Goal: Participate in discussion: Engage in conversation with other users on a specific topic

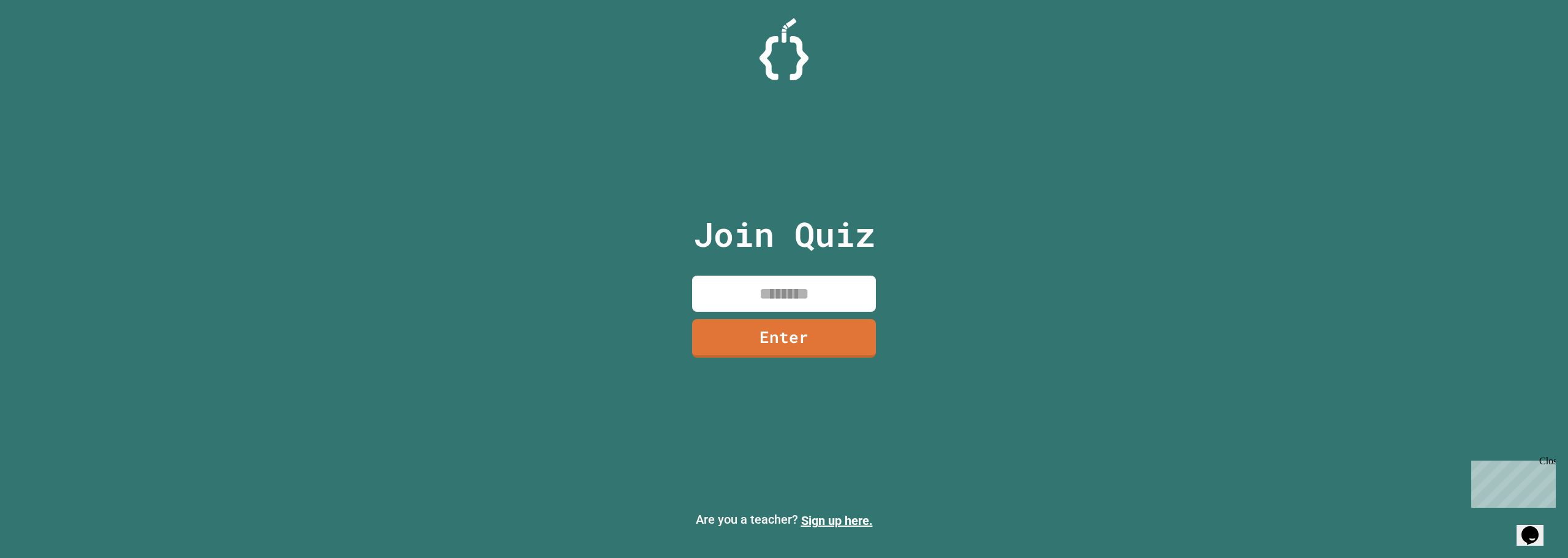
click at [751, 304] on input at bounding box center [784, 294] width 184 height 36
type input "********"
click at [793, 340] on link "Enter" at bounding box center [784, 337] width 173 height 41
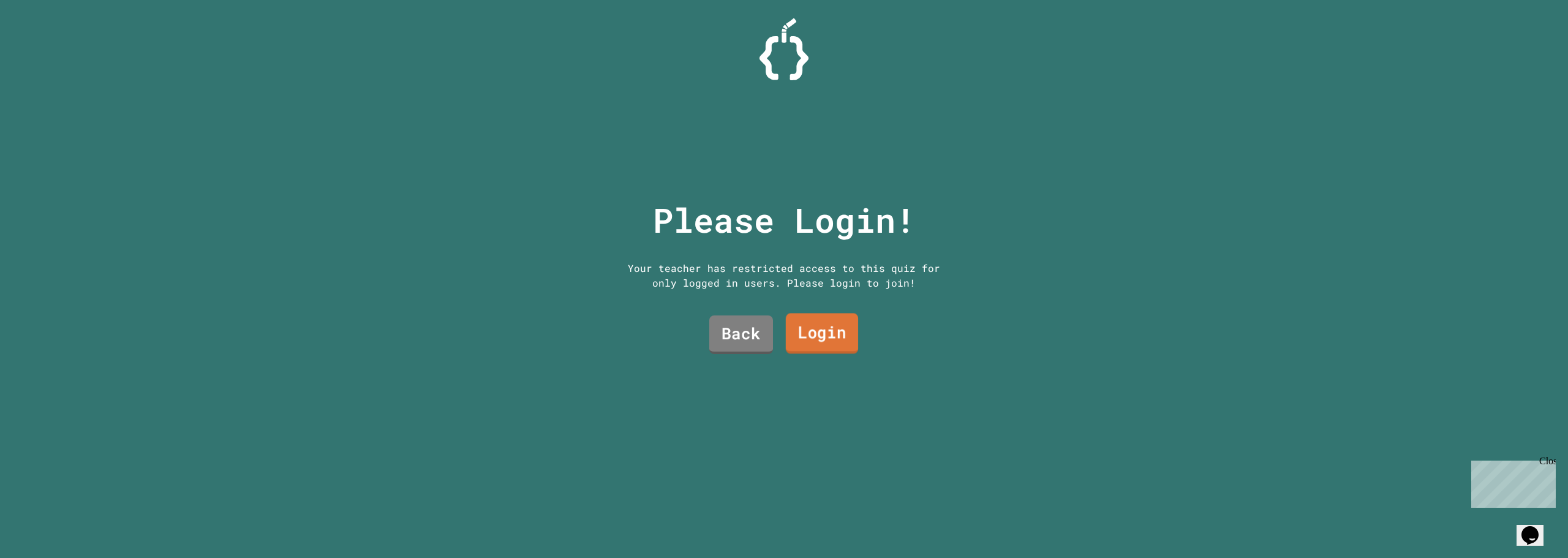
click at [799, 337] on link "Login" at bounding box center [822, 334] width 72 height 41
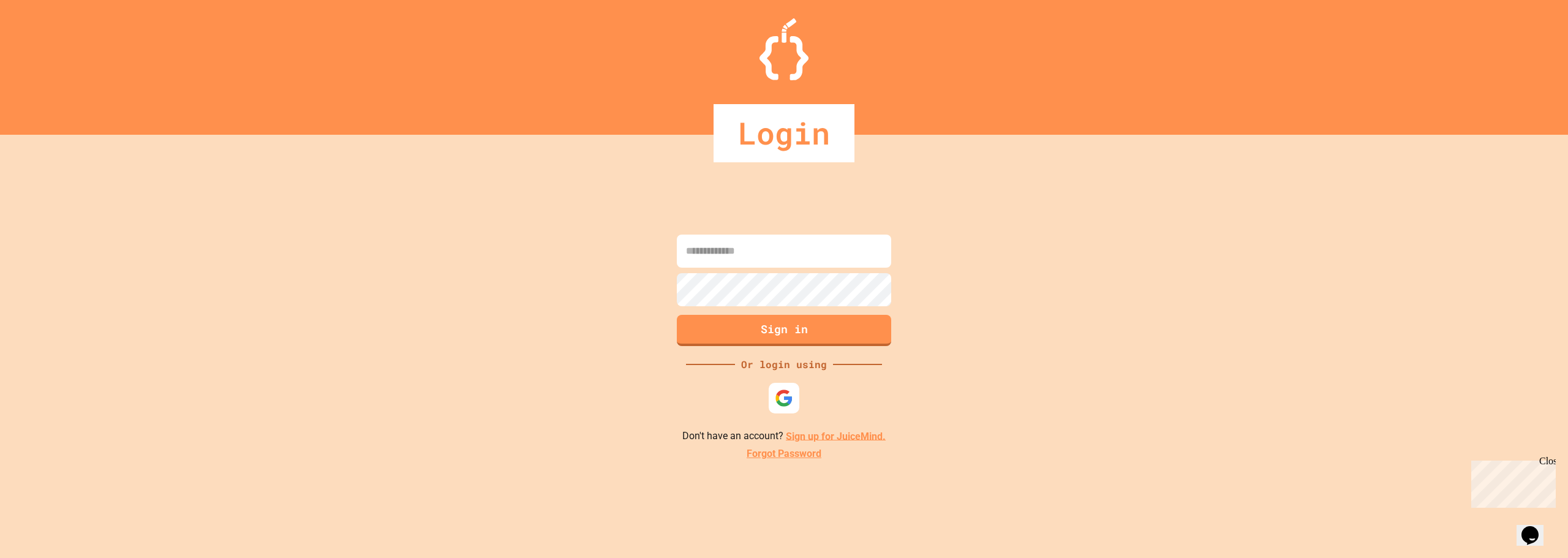
click at [766, 254] on input at bounding box center [784, 251] width 214 height 33
click at [792, 398] on img at bounding box center [784, 398] width 18 height 18
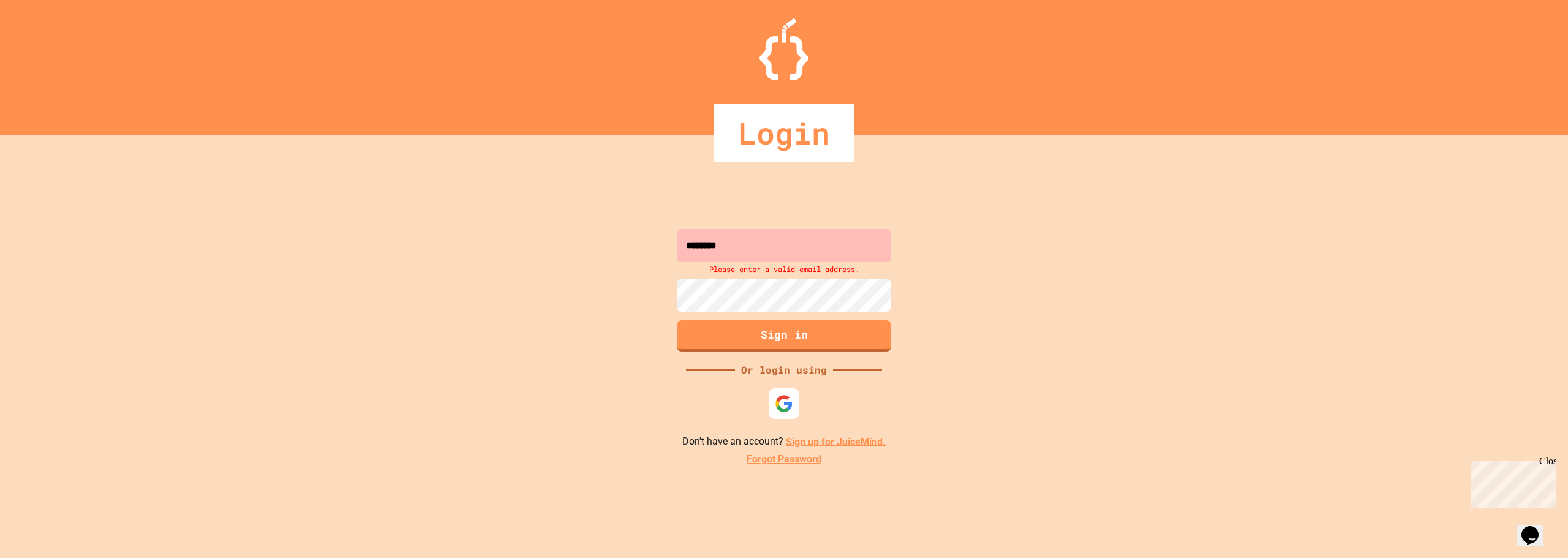
click at [746, 246] on input "********" at bounding box center [784, 246] width 214 height 33
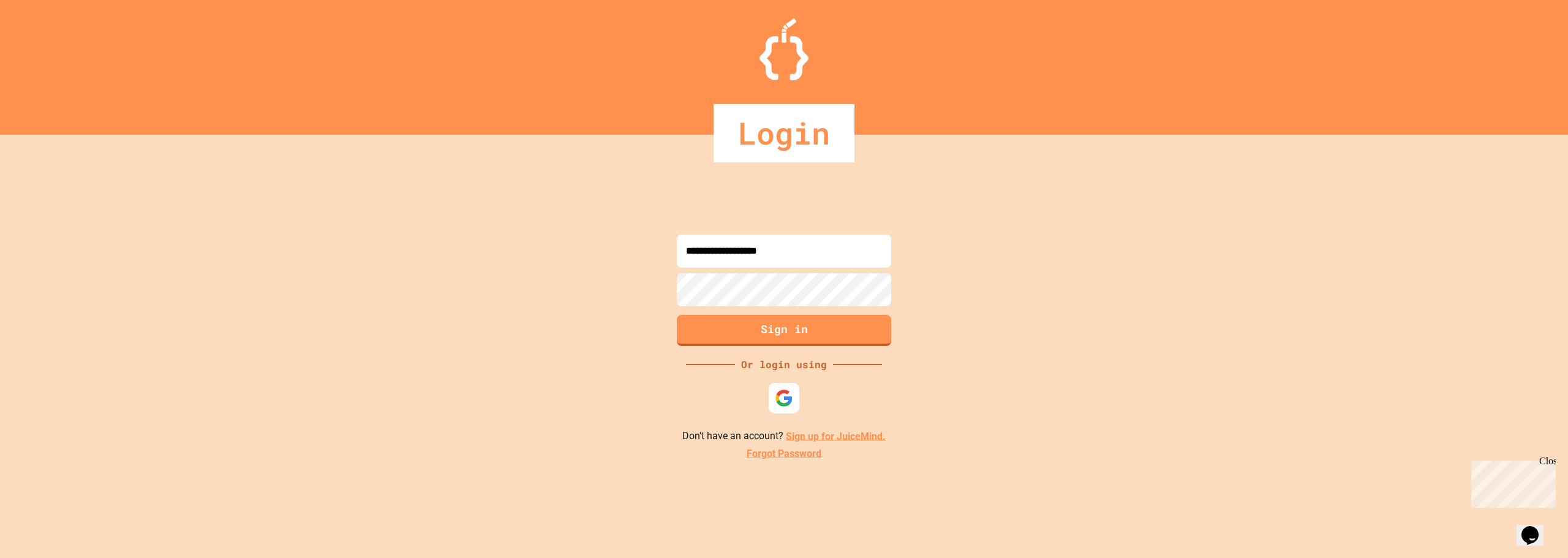
type input "**********"
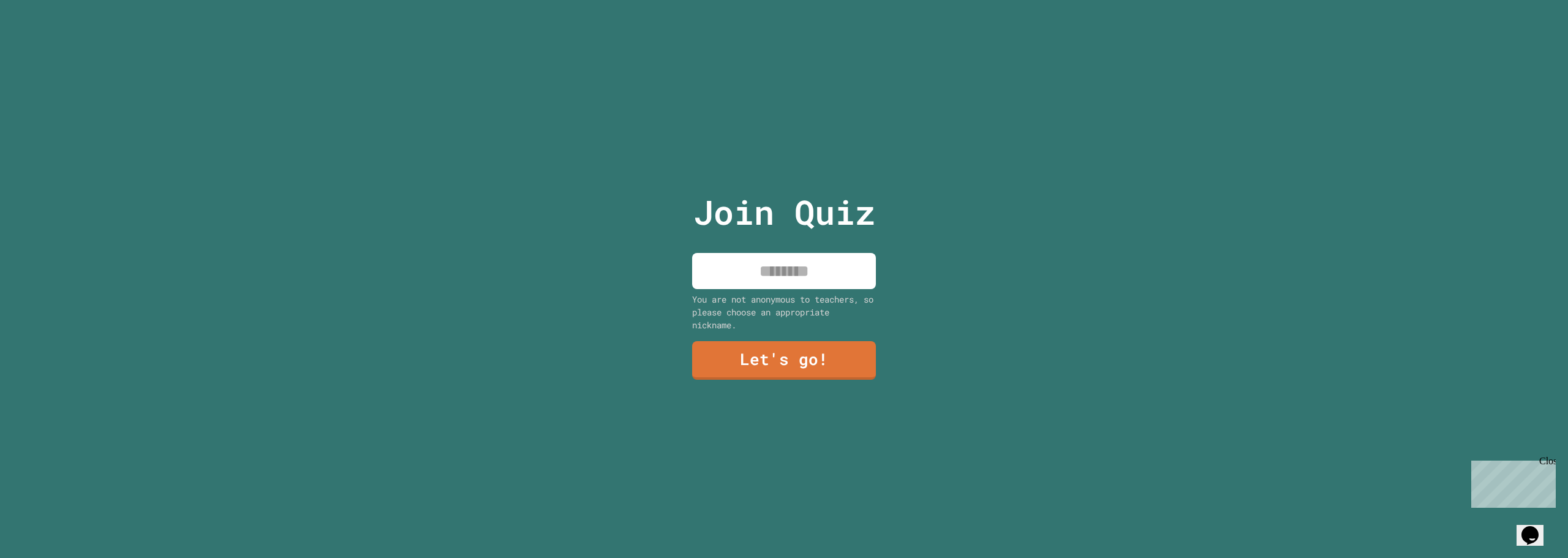
click at [863, 278] on input at bounding box center [784, 271] width 184 height 36
type input "****"
click at [807, 305] on div "You are not anonymous to teachers, so please choose an appropriate nickname." at bounding box center [784, 312] width 184 height 39
click at [798, 359] on link "Let's go!" at bounding box center [784, 359] width 164 height 41
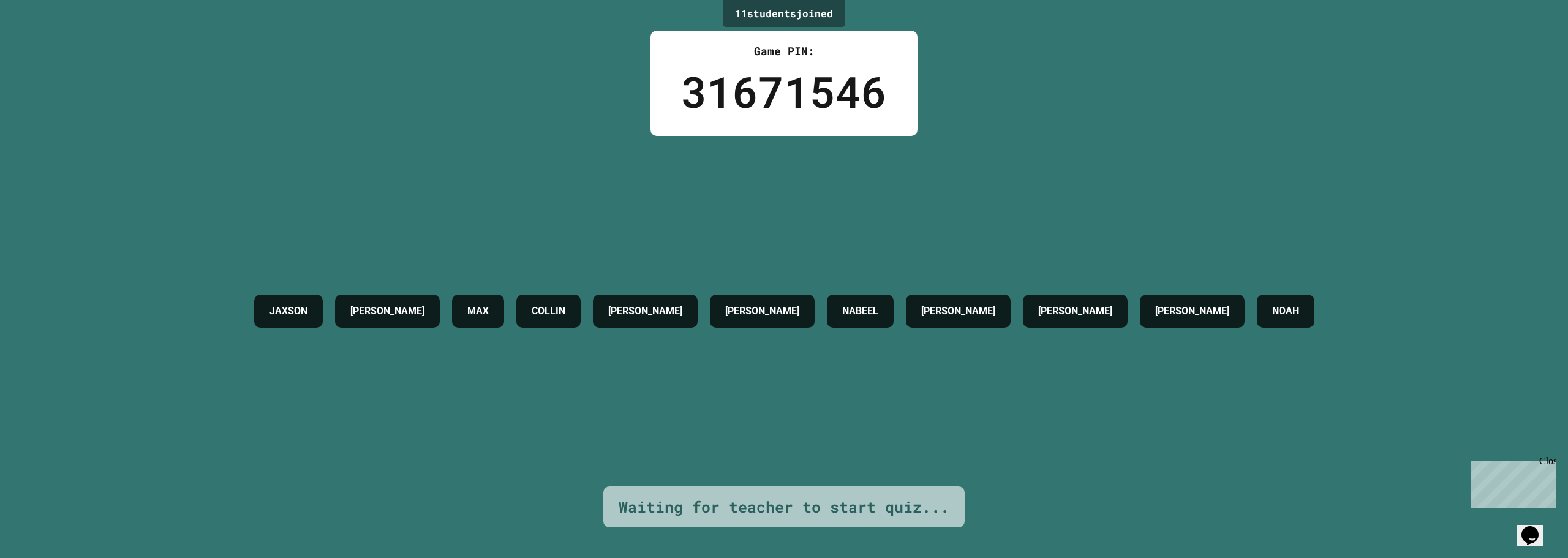
click at [350, 305] on h4 "[PERSON_NAME]" at bounding box center [387, 311] width 74 height 15
click at [305, 320] on div "JAXSON" at bounding box center [288, 311] width 68 height 33
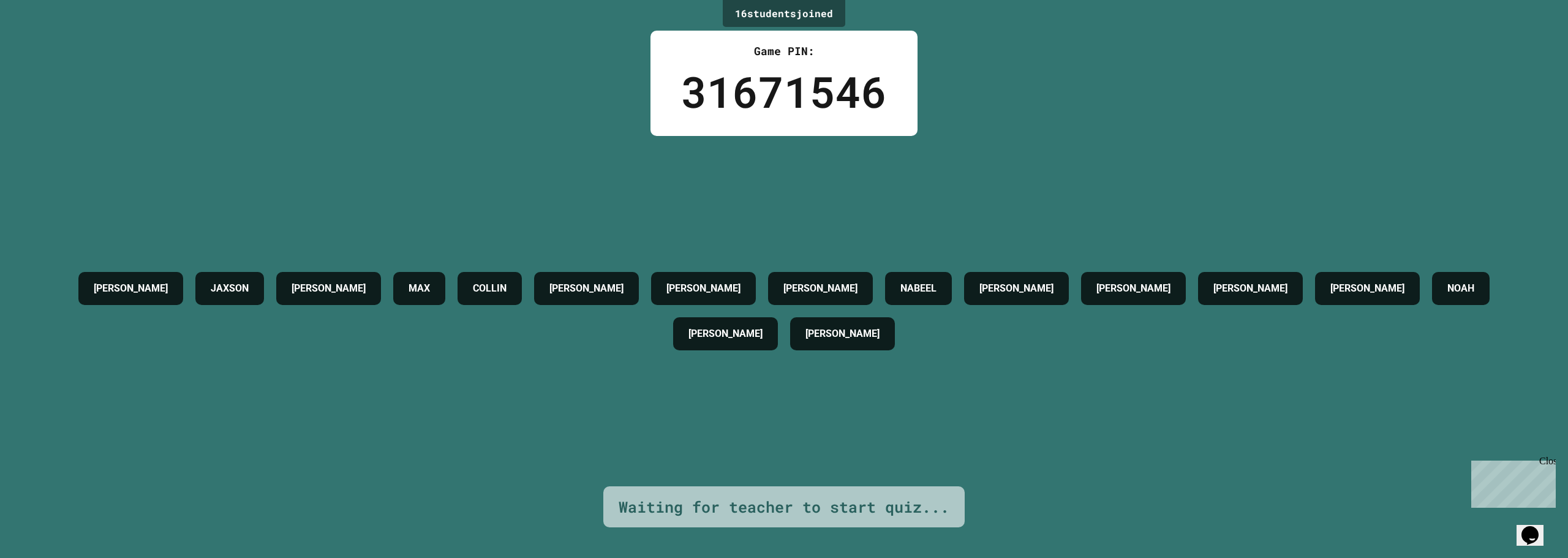
click at [836, 499] on div "Waiting for teacher to start quiz..." at bounding box center [784, 507] width 331 height 23
click at [1553, 463] on div "Close" at bounding box center [1547, 463] width 15 height 15
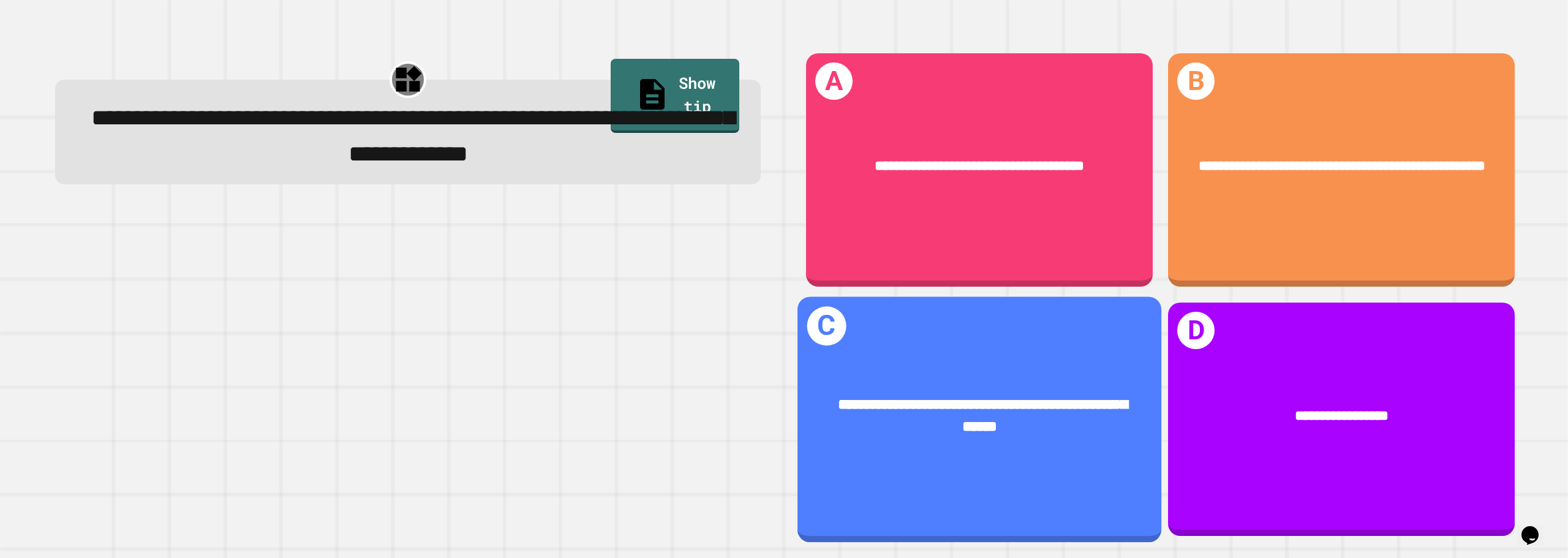
click at [1084, 364] on div "**********" at bounding box center [979, 416] width 364 height 105
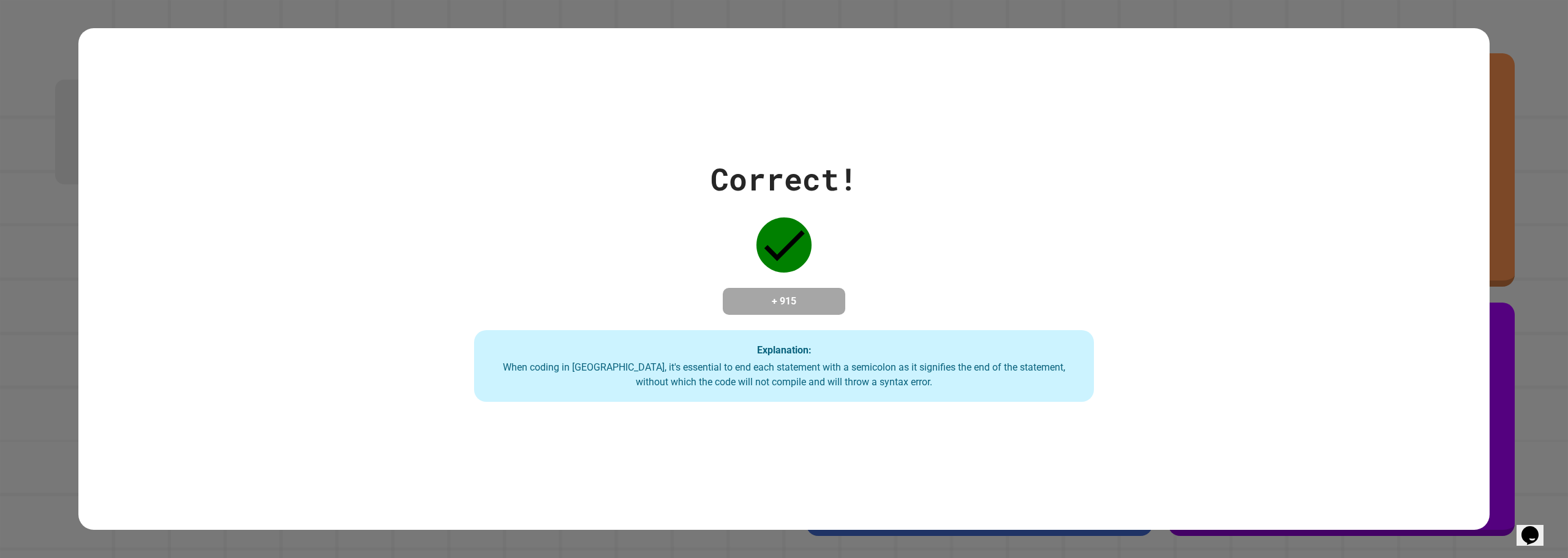
click at [770, 310] on div "+ 915" at bounding box center [784, 301] width 123 height 27
click at [767, 222] on icon at bounding box center [784, 245] width 55 height 55
drag, startPoint x: 549, startPoint y: 377, endPoint x: 634, endPoint y: 370, distance: 85.3
click at [634, 370] on div "When coding in [GEOGRAPHIC_DATA], it's essential to end each statement with a s…" at bounding box center [784, 375] width 596 height 30
click at [549, 362] on div "When coding in [GEOGRAPHIC_DATA], it's essential to end each statement with a s…" at bounding box center [784, 375] width 596 height 30
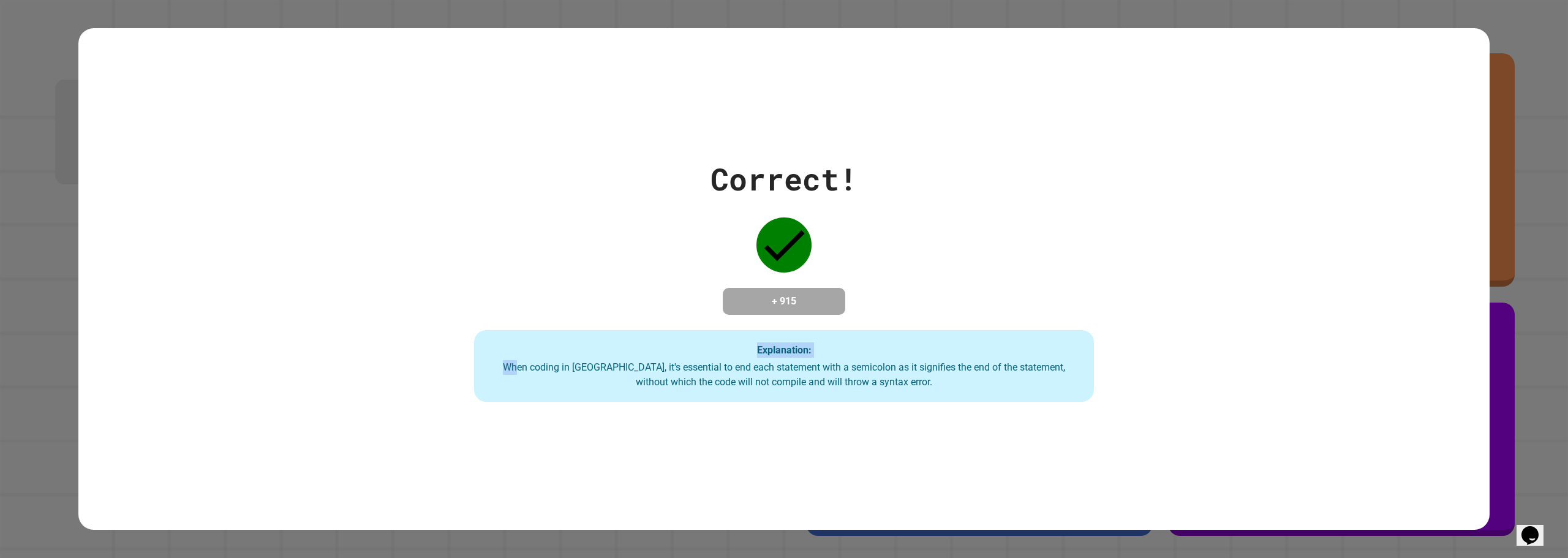
drag, startPoint x: 531, startPoint y: 366, endPoint x: 724, endPoint y: 342, distance: 194.5
click at [724, 342] on div "Explanation: When coding in [GEOGRAPHIC_DATA], it's essential to end each state…" at bounding box center [784, 366] width 620 height 72
click at [769, 392] on div "Explanation: When coding in [GEOGRAPHIC_DATA], it's essential to end each state…" at bounding box center [784, 366] width 620 height 72
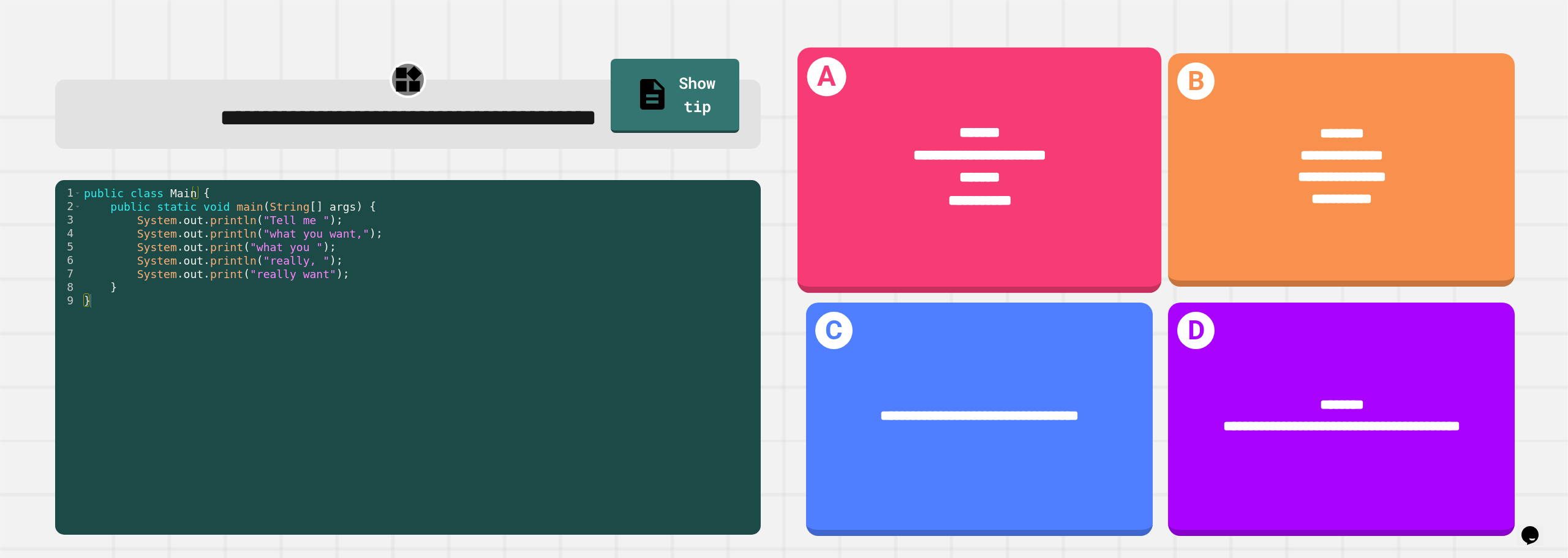
click at [996, 198] on span "**********" at bounding box center [979, 200] width 63 height 15
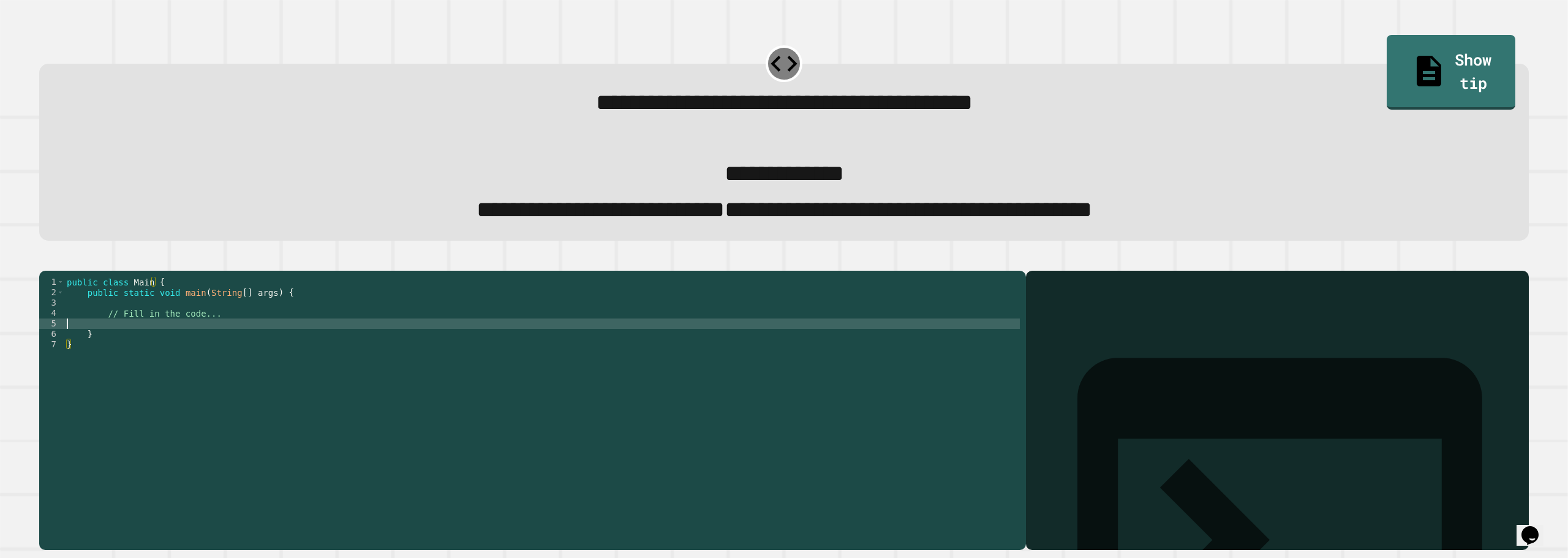
click at [192, 347] on div "public class Main { public static void main ( String [ ] args ) { // Fill in th…" at bounding box center [542, 392] width 956 height 229
type textarea "*"
click at [230, 352] on div "public class Main { public static void main ( String [ ] args ) { // Fill in th…" at bounding box center [542, 392] width 956 height 229
type textarea "**********"
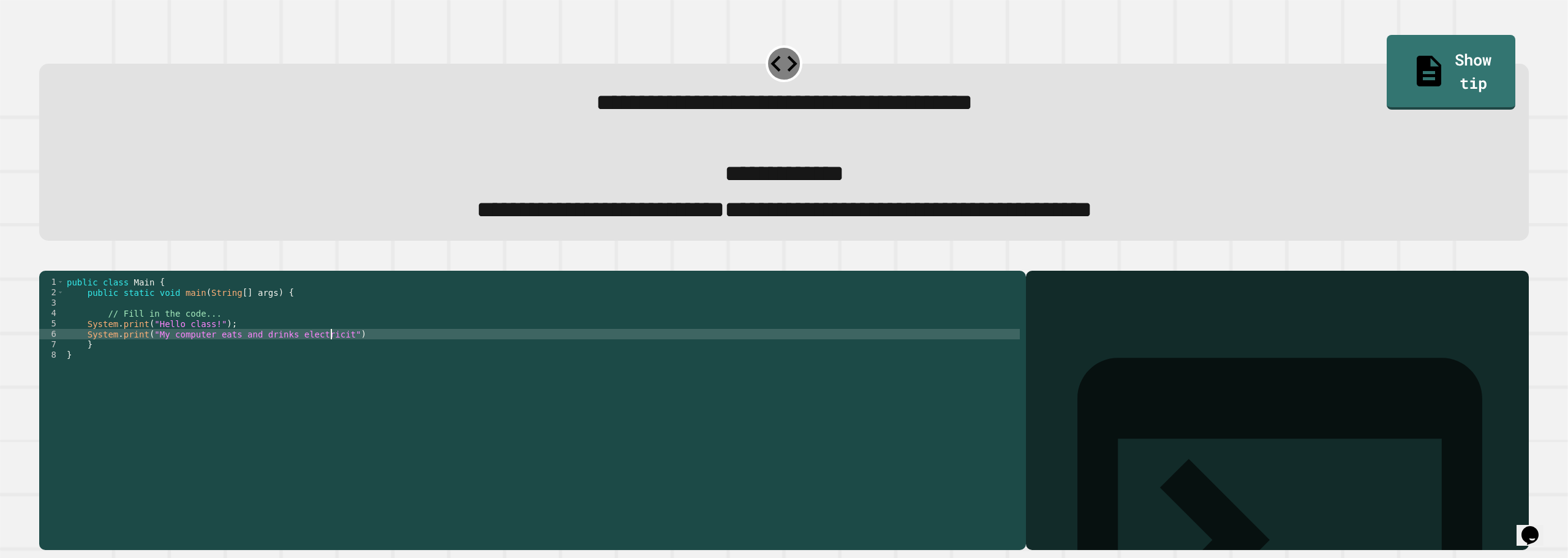
scroll to position [0, 19]
click at [142, 354] on div "public class Main { public static void main ( String [ ] args ) { // Fill in th…" at bounding box center [542, 392] width 956 height 229
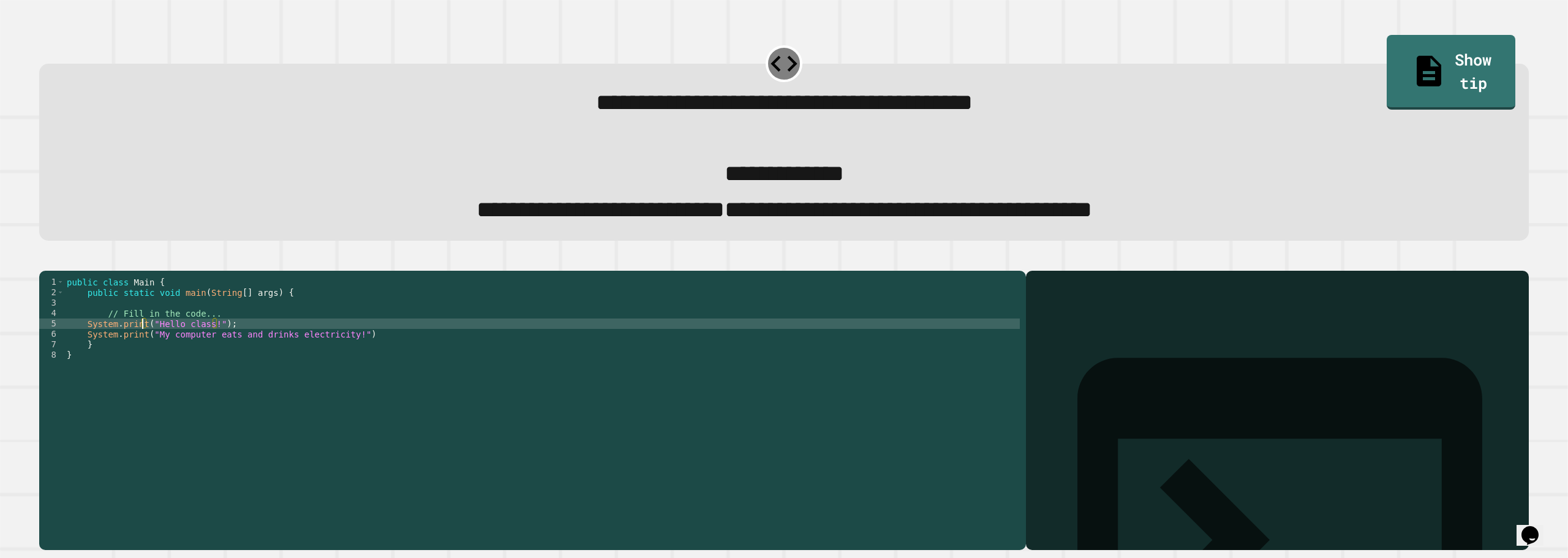
scroll to position [0, 6]
click at [46, 261] on icon "button" at bounding box center [46, 261] width 0 height 0
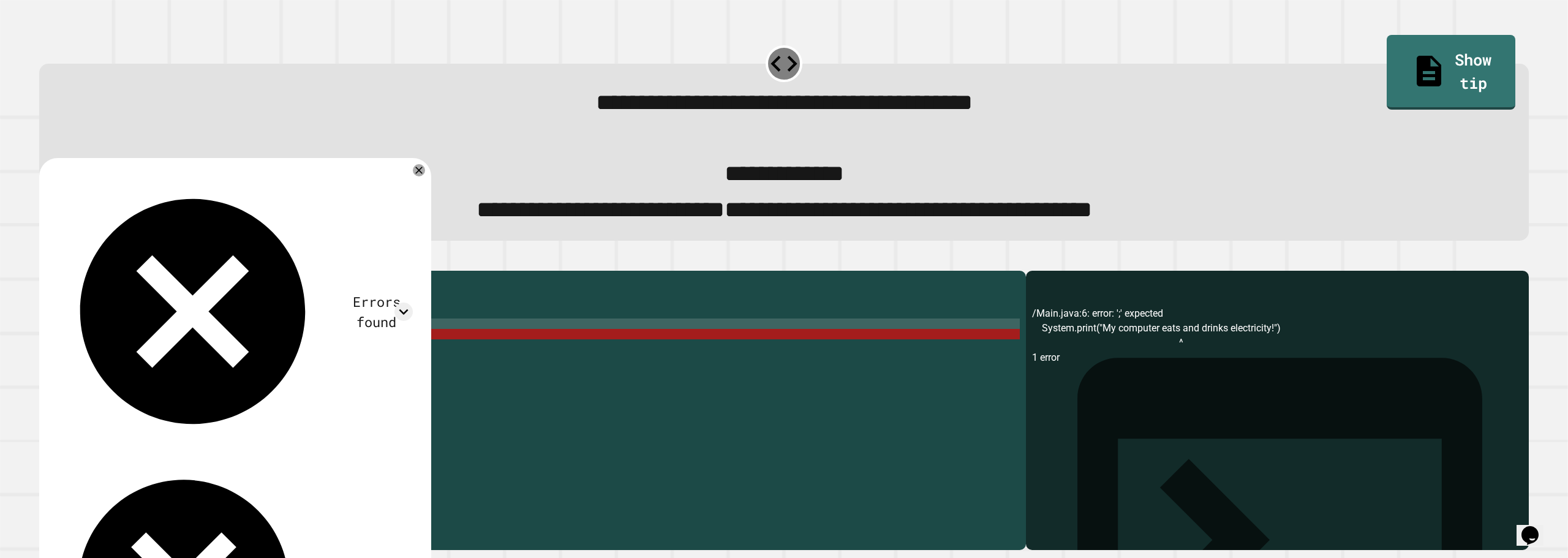
scroll to position [0, 1]
click at [406, 370] on div "public class Main { public static void main ( String [ ] args ) { // Fill in th…" at bounding box center [542, 392] width 956 height 229
click at [402, 363] on div "public class Main { public static void main ( String [ ] args ) { // Fill in th…" at bounding box center [542, 392] width 956 height 229
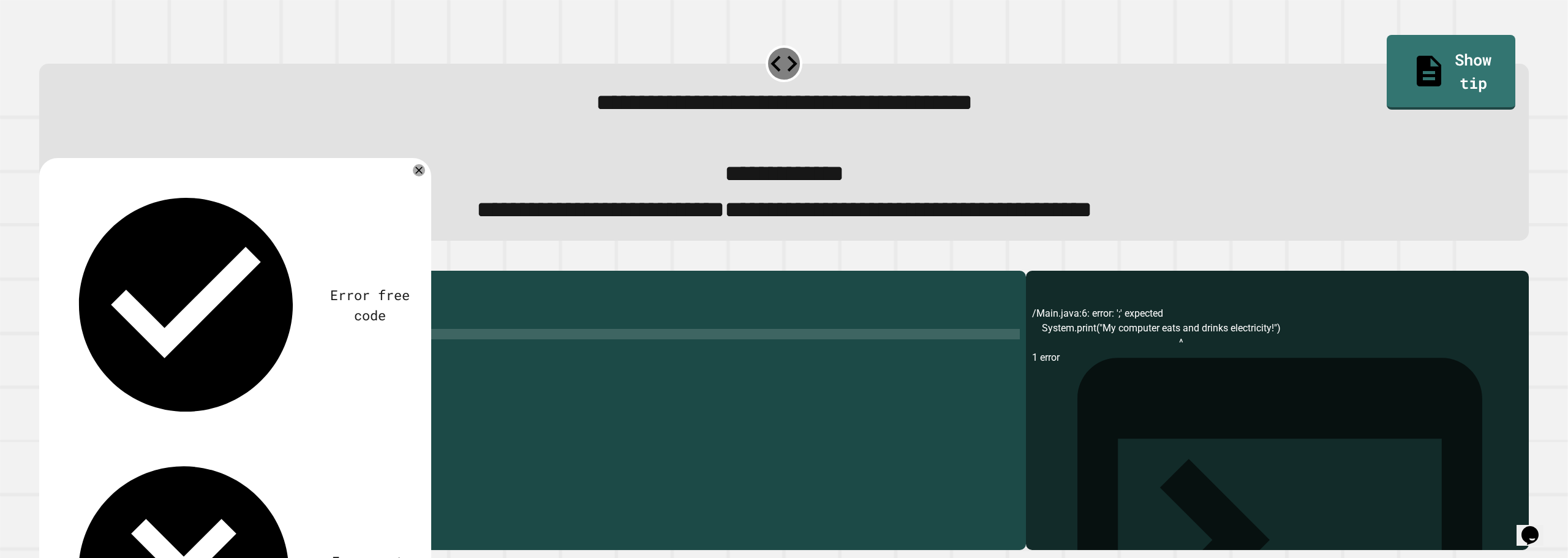
click at [46, 261] on icon "button" at bounding box center [46, 261] width 0 height 0
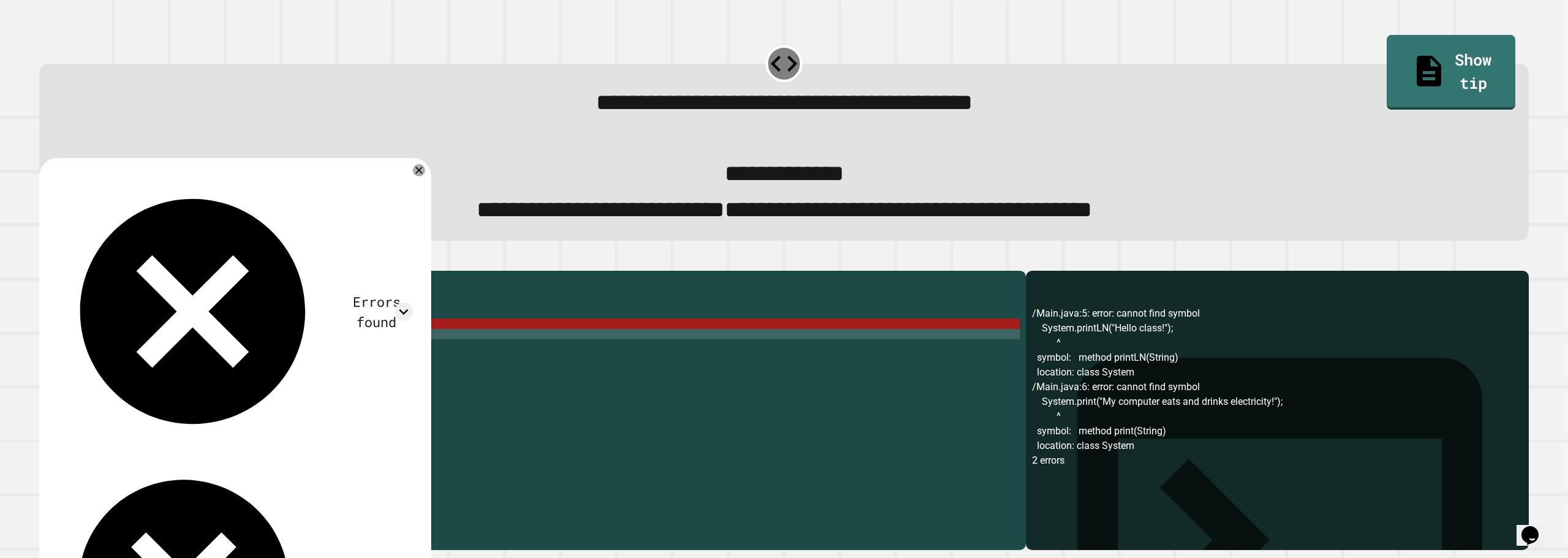
scroll to position [0, 11]
click at [149, 350] on div "public class Main { public static void main ( String [ ] args ) { // Fill in th…" at bounding box center [542, 392] width 956 height 229
click at [118, 352] on div "public class Main { public static void main ( String [ ] args ) { // Fill in th…" at bounding box center [542, 392] width 956 height 229
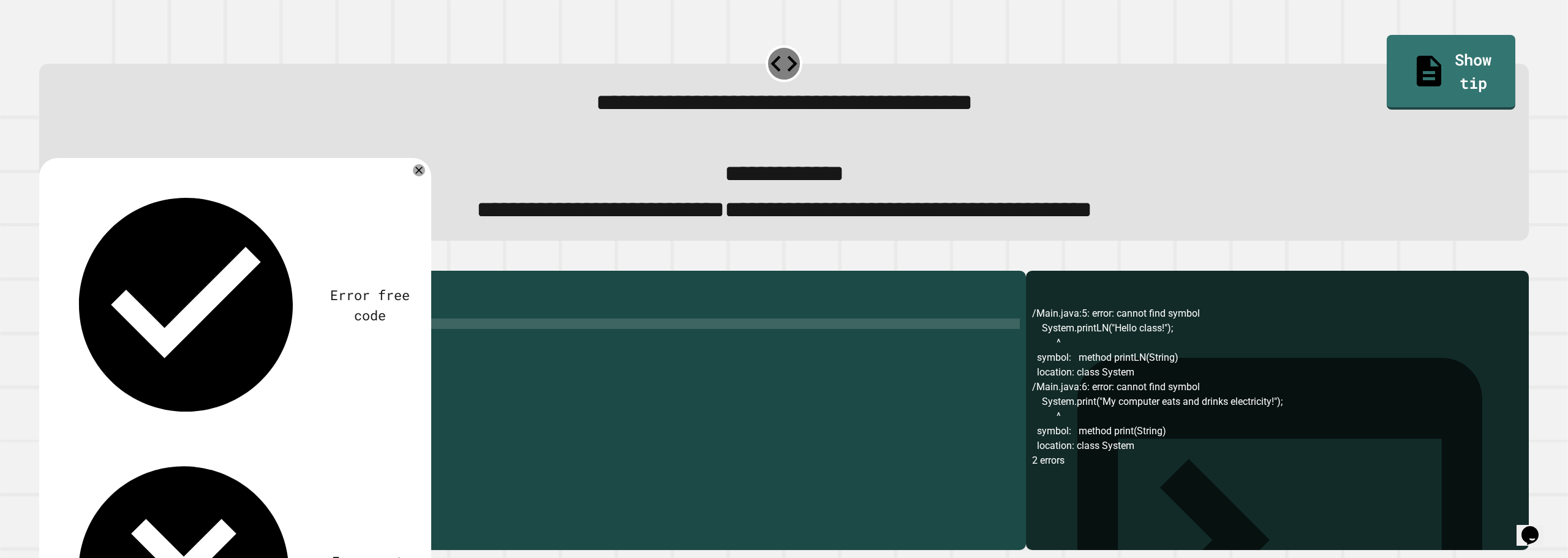
scroll to position [0, 5]
click at [116, 363] on div "public class Main { public static void main ( String [ ] args ) { // Fill in th…" at bounding box center [542, 392] width 956 height 229
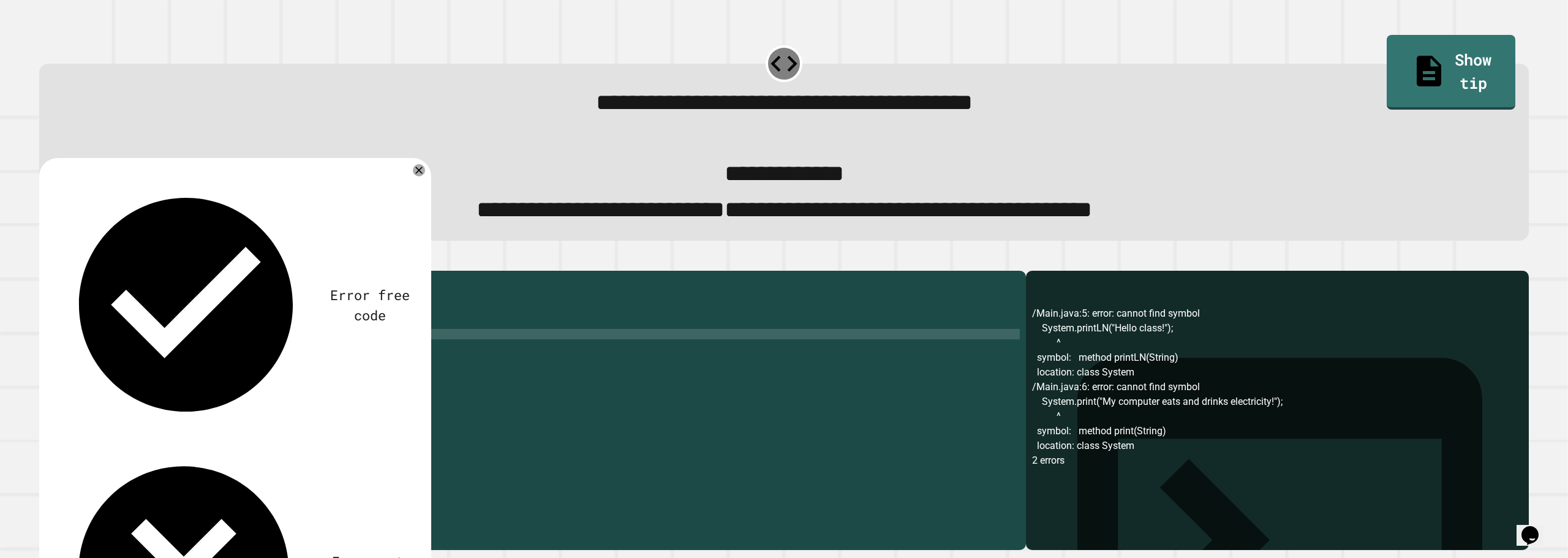
click at [164, 350] on div "public class Main { public static void main ( String [ ] args ) { // Fill in th…" at bounding box center [542, 392] width 956 height 229
drag, startPoint x: 169, startPoint y: 354, endPoint x: 161, endPoint y: 353, distance: 8.1
click at [161, 353] on div "public class Main { public static void main ( String [ ] args ) { // Fill in th…" at bounding box center [542, 392] width 956 height 229
click at [1387, 49] on link "Show tip" at bounding box center [1452, 71] width 129 height 77
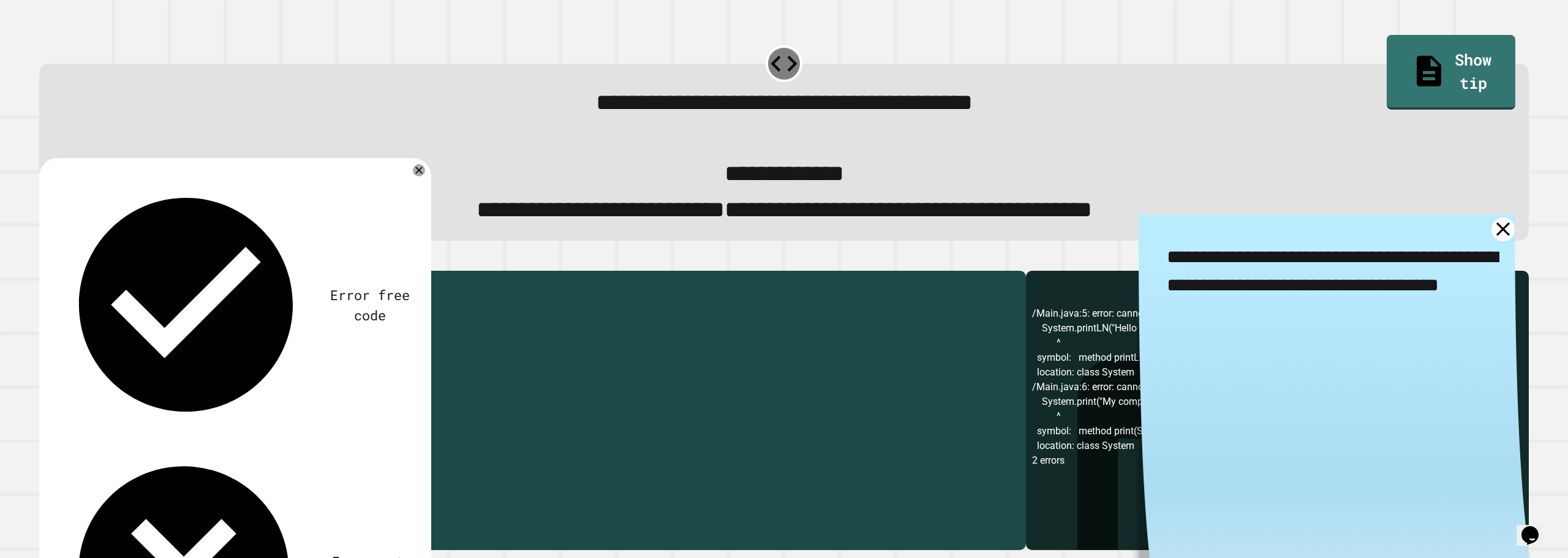
click at [1471, 240] on textarea "**********" at bounding box center [1335, 285] width 392 height 141
click at [1489, 243] on icon at bounding box center [1503, 229] width 28 height 28
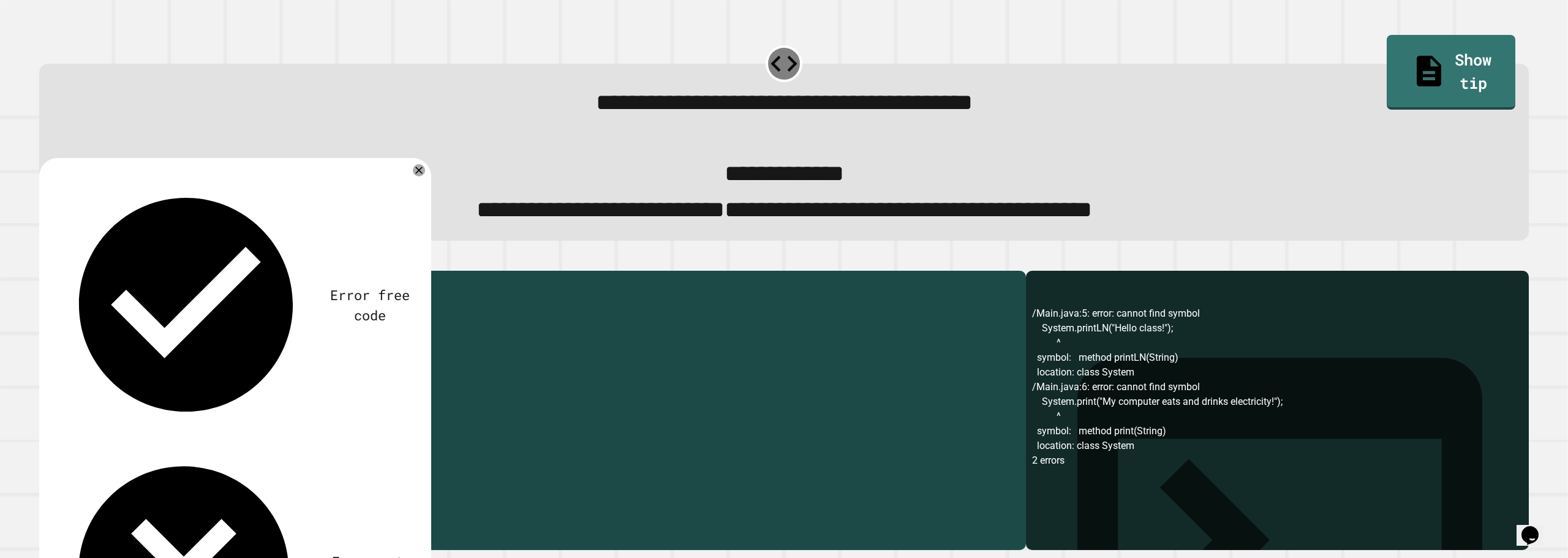
click at [55, 273] on icon "button" at bounding box center [54, 269] width 7 height 9
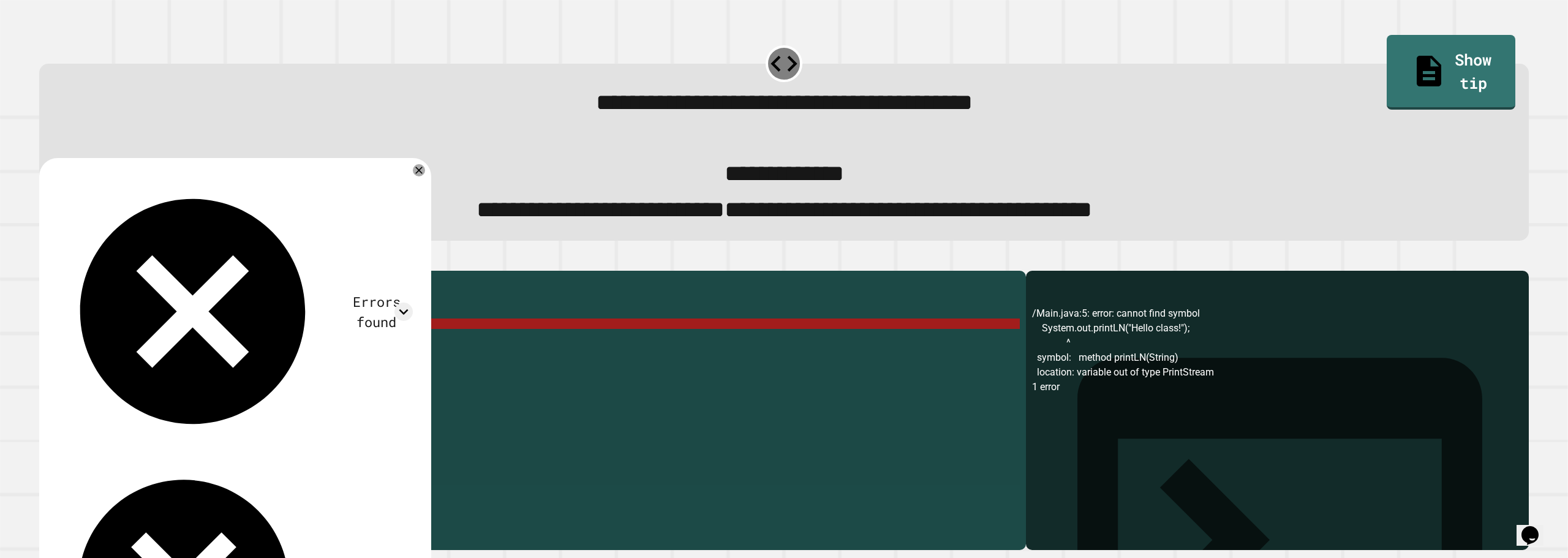
click at [167, 352] on div "public class Main { public static void main ( String [ ] args ) { // Fill in th…" at bounding box center [542, 381] width 956 height 208
click at [168, 352] on div "public class Main { public static void main ( String [ ] args ) { // Fill in th…" at bounding box center [542, 392] width 956 height 229
click at [172, 353] on div "public class Main { public static void main ( String [ ] args ) { // Fill in th…" at bounding box center [542, 392] width 956 height 229
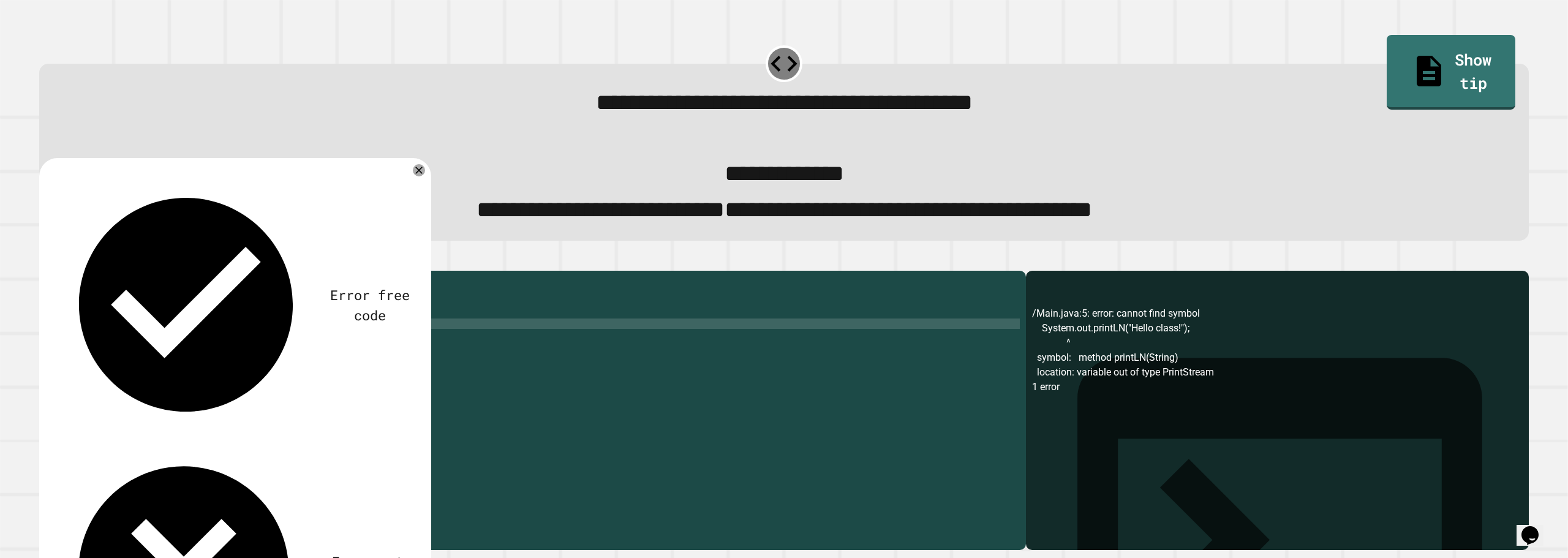
scroll to position [0, 8]
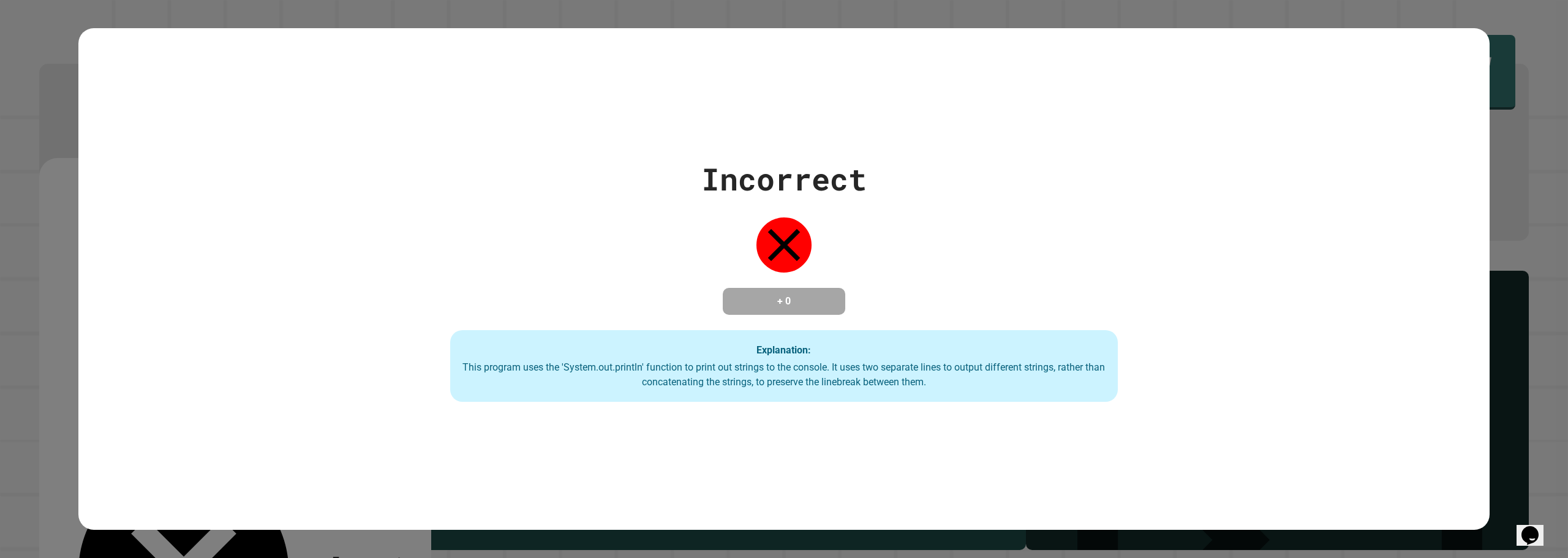
type textarea "**********"
drag, startPoint x: 557, startPoint y: 370, endPoint x: 632, endPoint y: 372, distance: 75.0
click at [632, 372] on div "This program uses the 'System.out.println' function to print out strings to the…" at bounding box center [784, 375] width 643 height 30
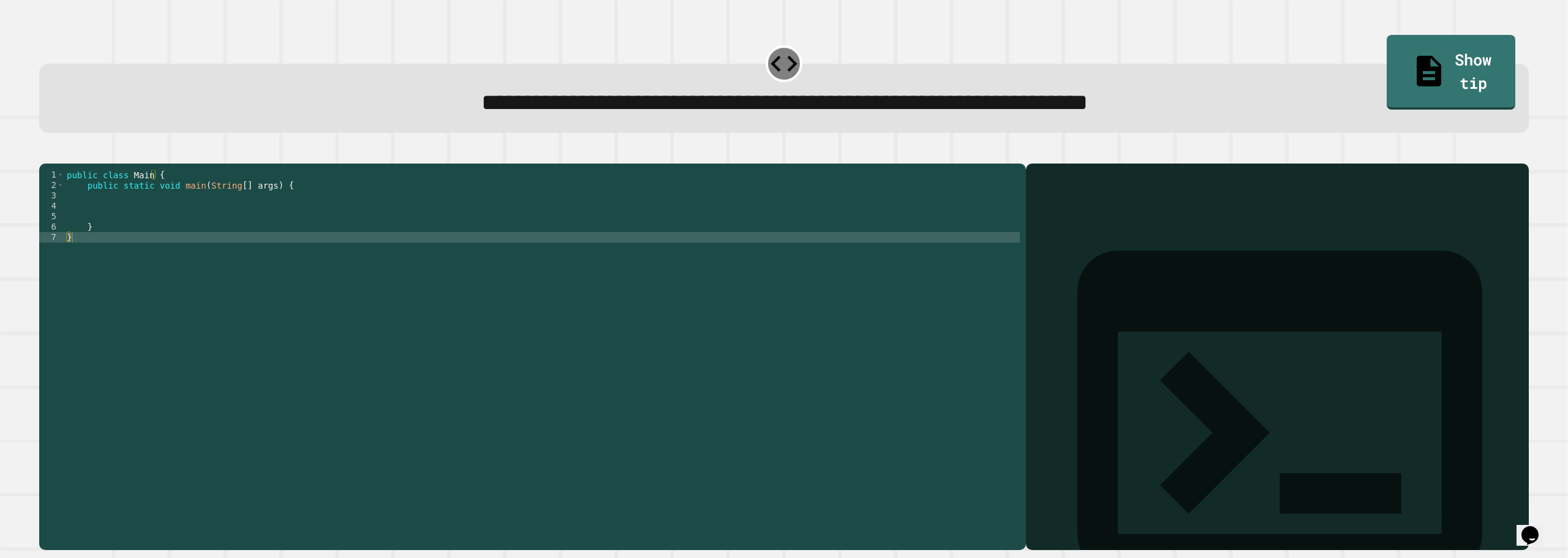
click at [230, 222] on div "public class Main { public static void main ( String [ ] args ) { } }" at bounding box center [542, 342] width 956 height 344
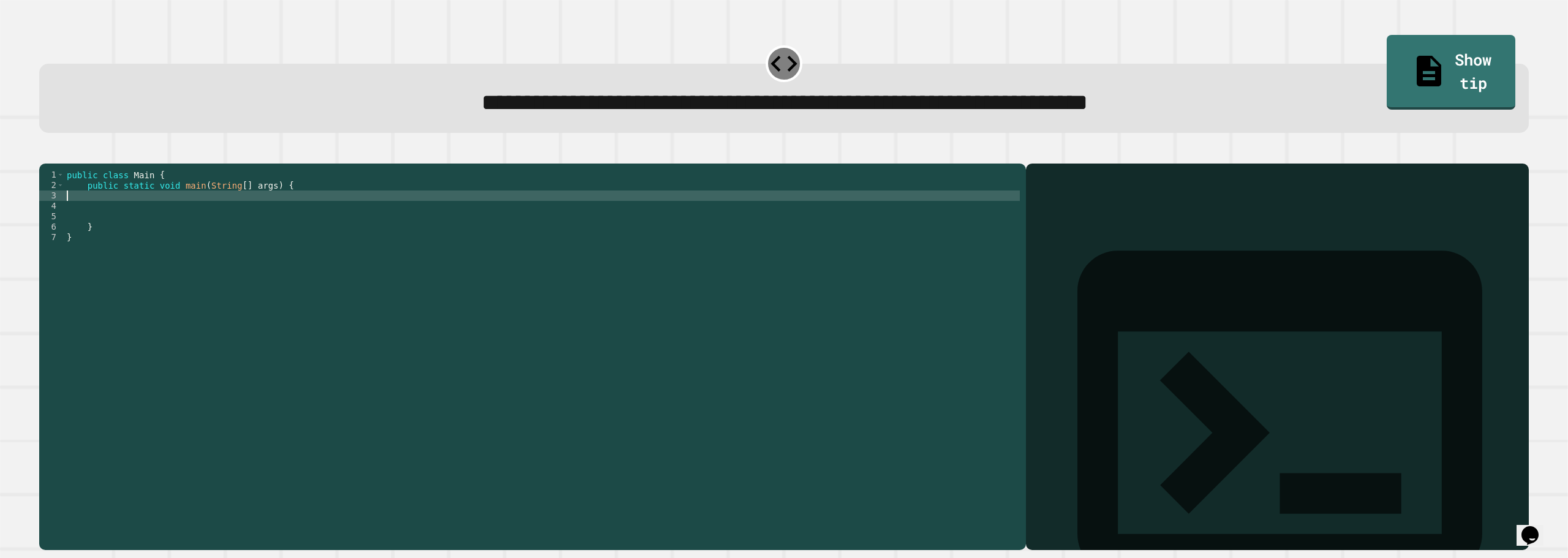
click at [230, 217] on div "public class Main { public static void main ( String [ ] args ) { } }" at bounding box center [542, 342] width 956 height 344
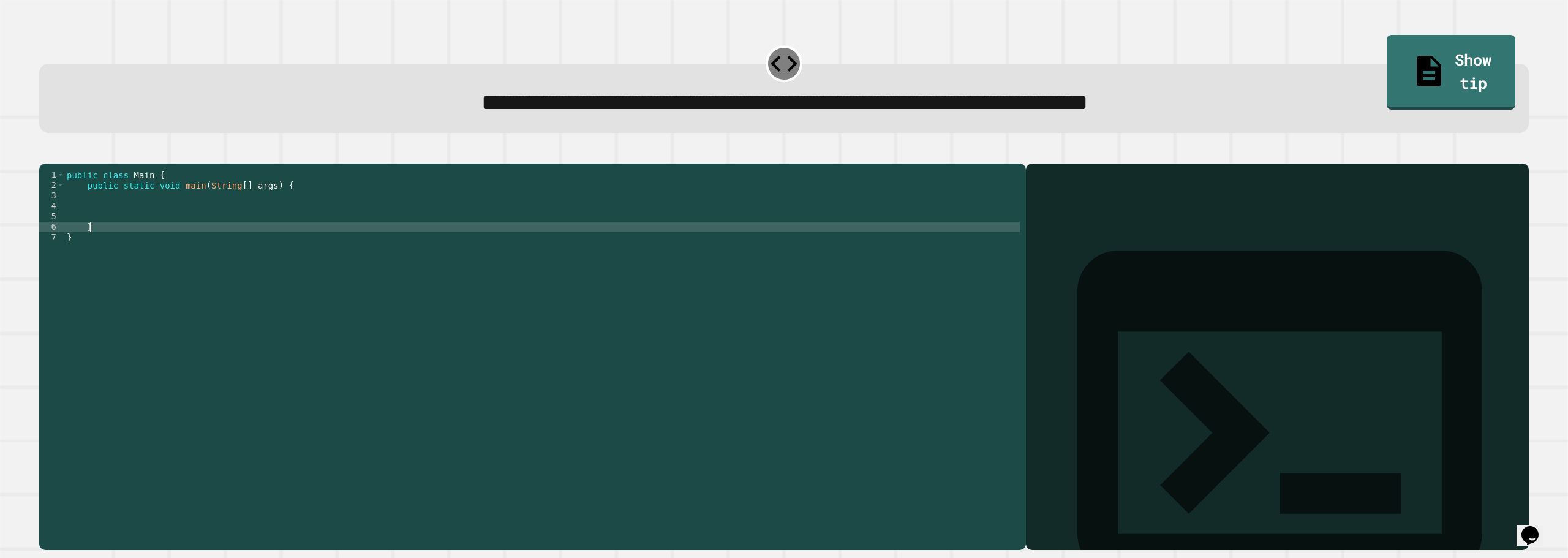
click at [230, 243] on div "public class Main { public static void main ( String [ ] args ) { } }" at bounding box center [542, 342] width 956 height 344
click at [230, 227] on div "public class Main { public static void main ( String [ ] args ) { } }" at bounding box center [542, 342] width 956 height 344
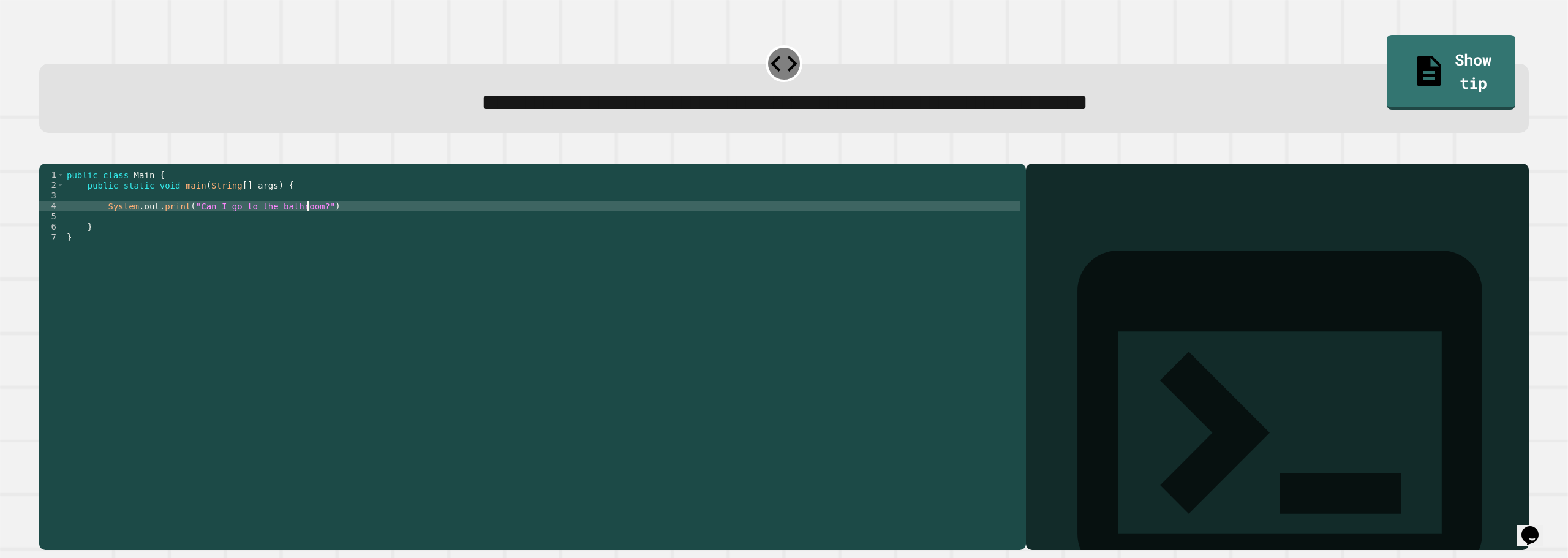
scroll to position [0, 17]
click at [335, 219] on div "public class Main { public static void main ( String [ ] args ) { System . out …" at bounding box center [542, 342] width 956 height 344
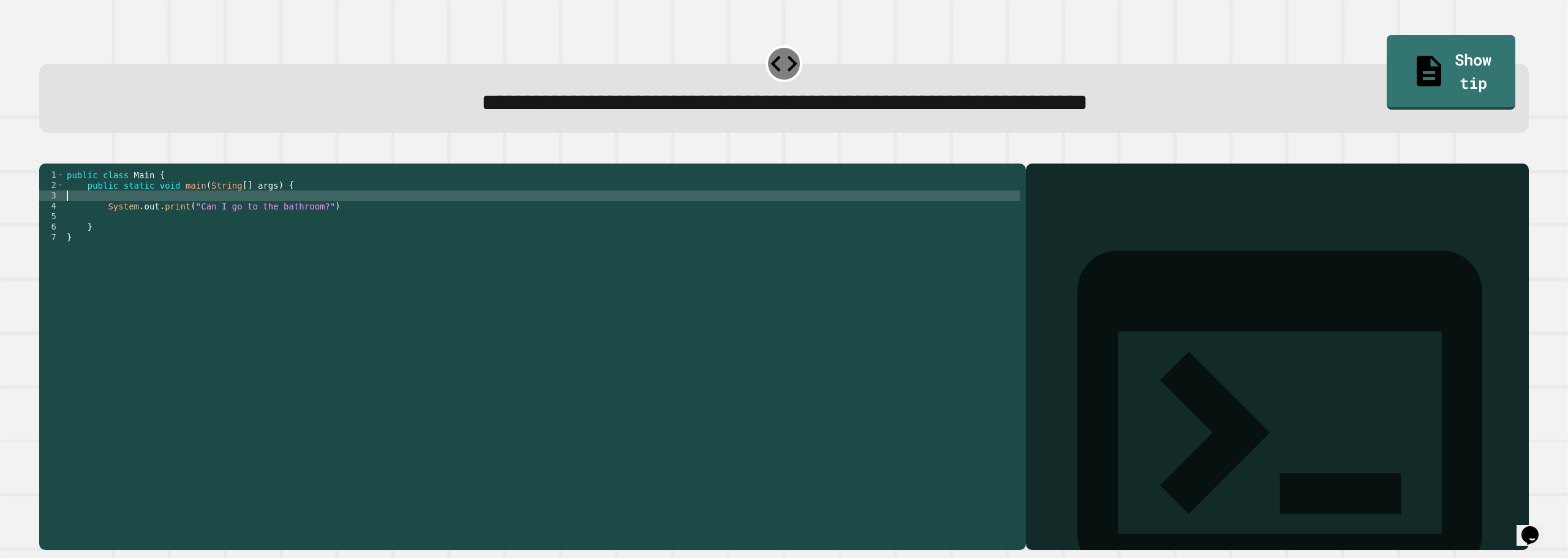
scroll to position [0, 0]
click at [336, 223] on div "public class Main { public static void main ( String [ ] args ) { System . out …" at bounding box center [542, 342] width 956 height 344
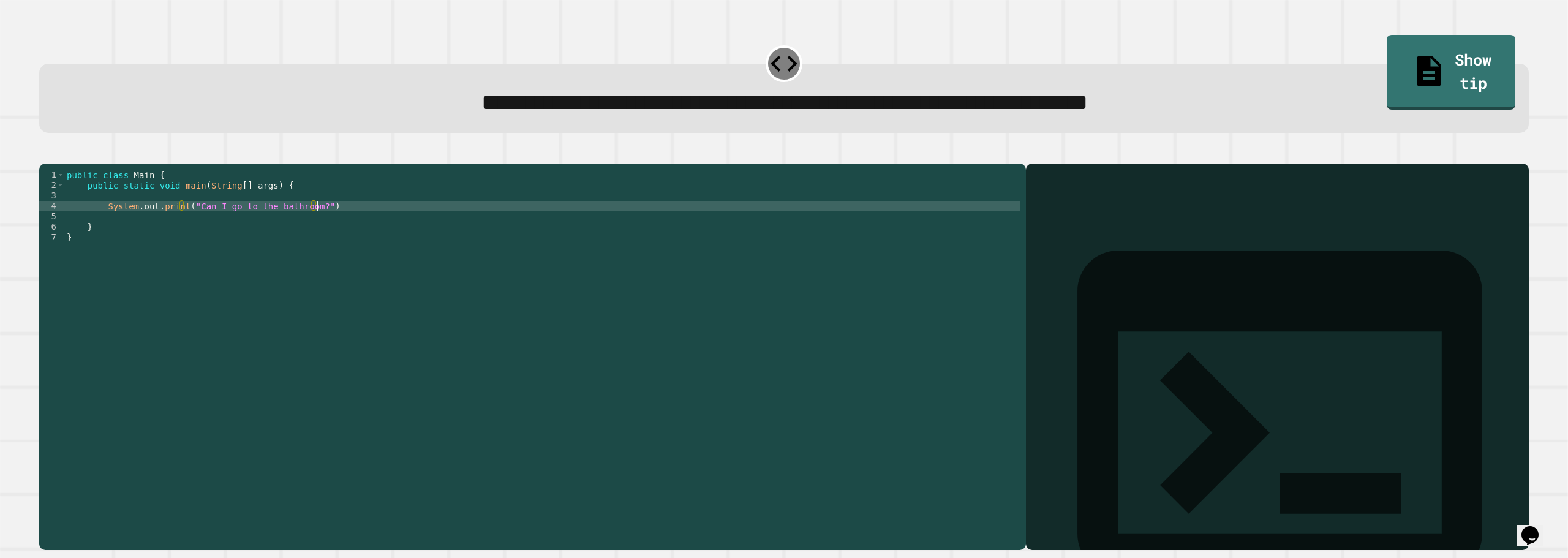
scroll to position [0, 17]
type textarea "**********"
click at [46, 154] on icon "button" at bounding box center [46, 154] width 0 height 0
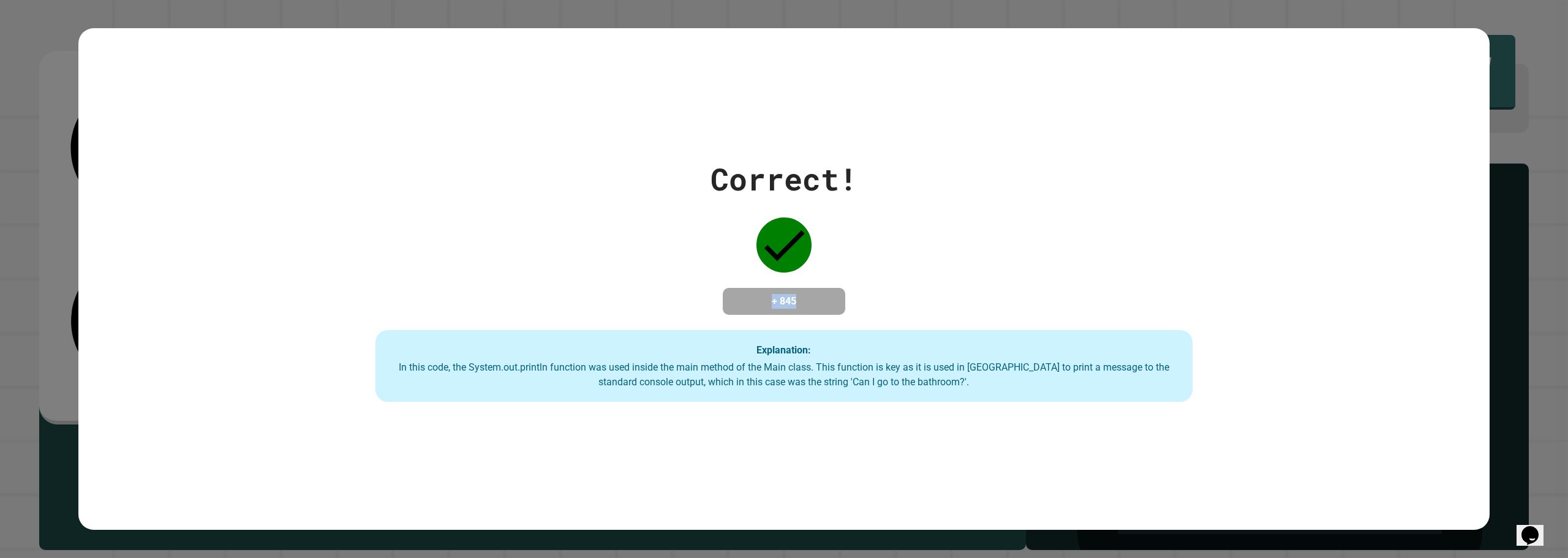
drag, startPoint x: 799, startPoint y: 296, endPoint x: 761, endPoint y: 300, distance: 38.2
click at [761, 300] on h4 "+ 845" at bounding box center [784, 301] width 98 height 15
click at [746, 304] on h4 "+ 845" at bounding box center [784, 301] width 98 height 15
click at [772, 246] on icon at bounding box center [785, 246] width 41 height 31
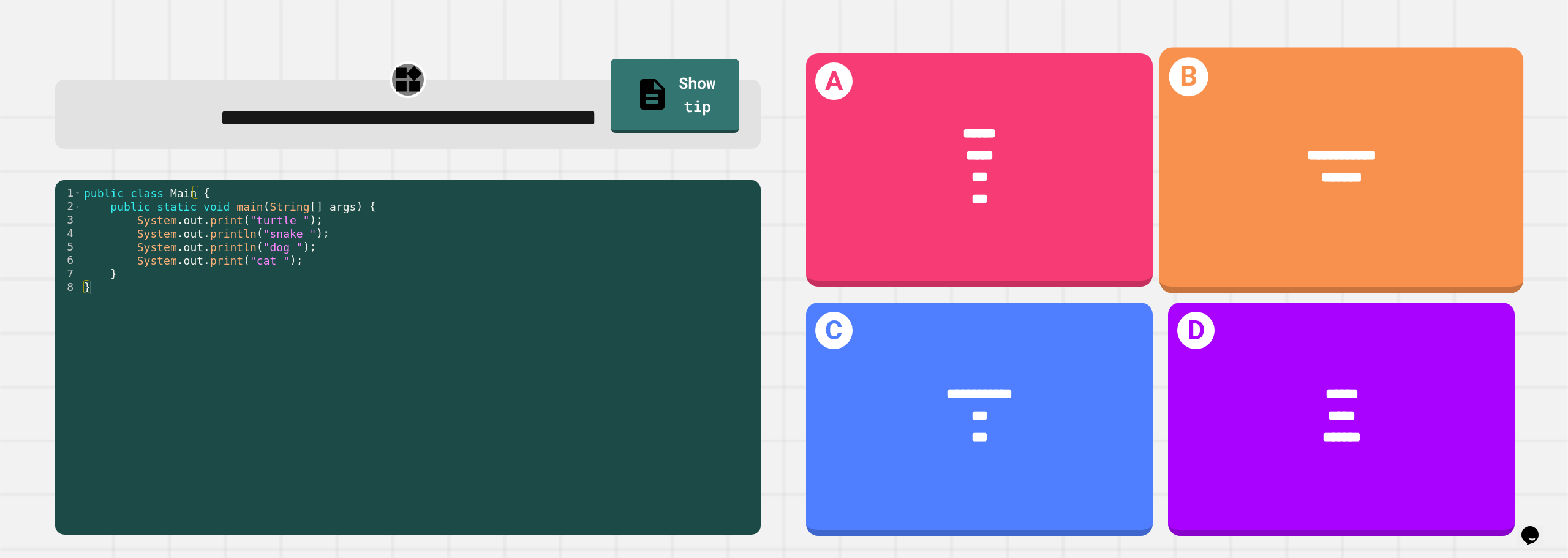
click at [1317, 155] on span "**********" at bounding box center [1342, 155] width 69 height 15
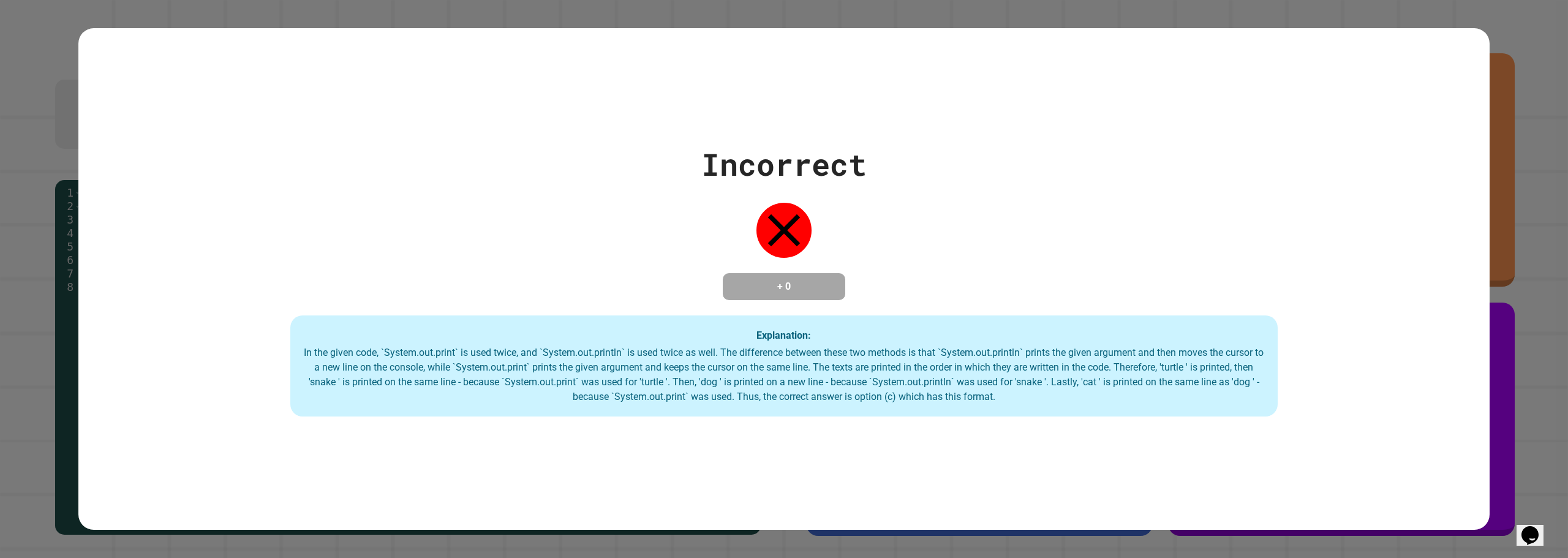
click at [789, 288] on h4 "+ 0" at bounding box center [784, 287] width 98 height 15
click at [964, 249] on div "Incorrect + 0 Explanation: In the given code, `System.out.print` is used twice,…" at bounding box center [784, 280] width 1412 height 276
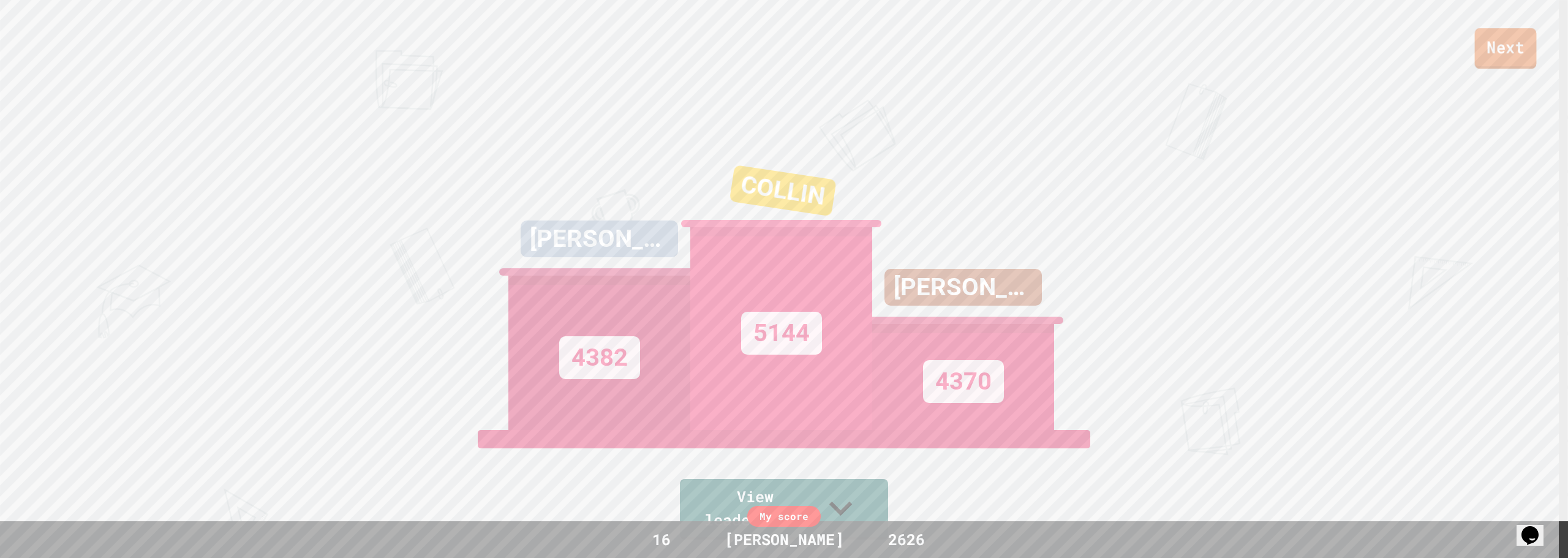
click at [1521, 36] on link "Next" at bounding box center [1506, 49] width 62 height 41
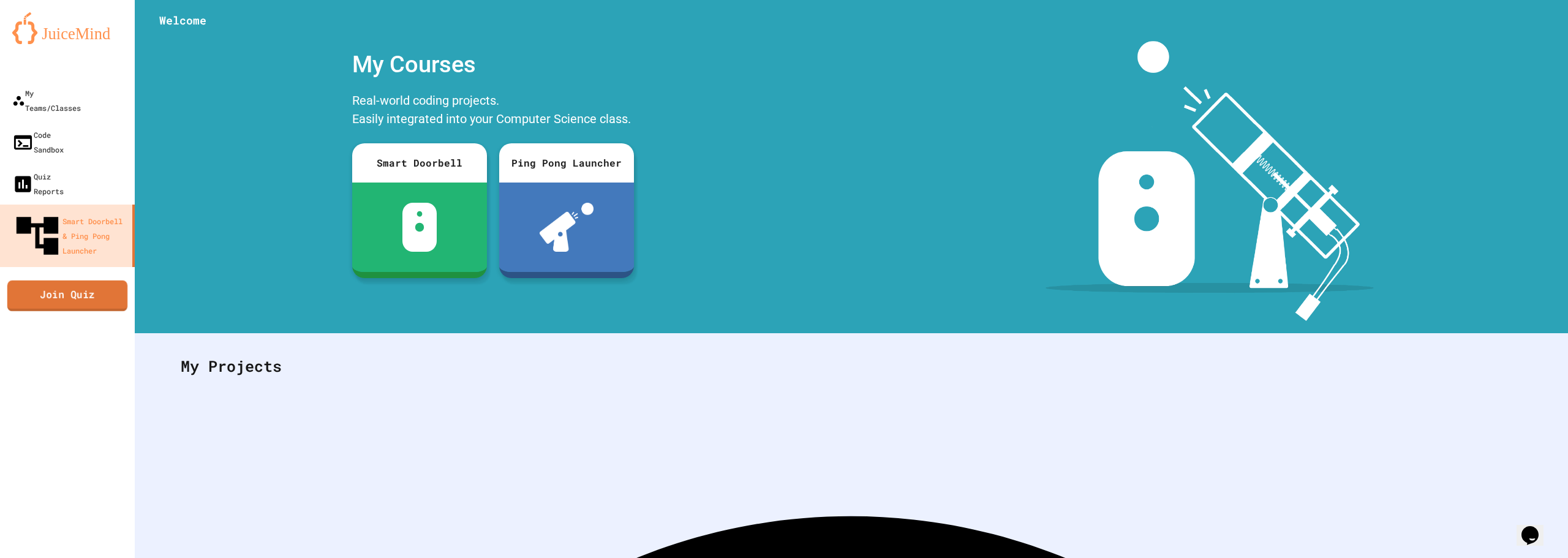
click at [72, 280] on link "Join Quiz" at bounding box center [67, 296] width 120 height 31
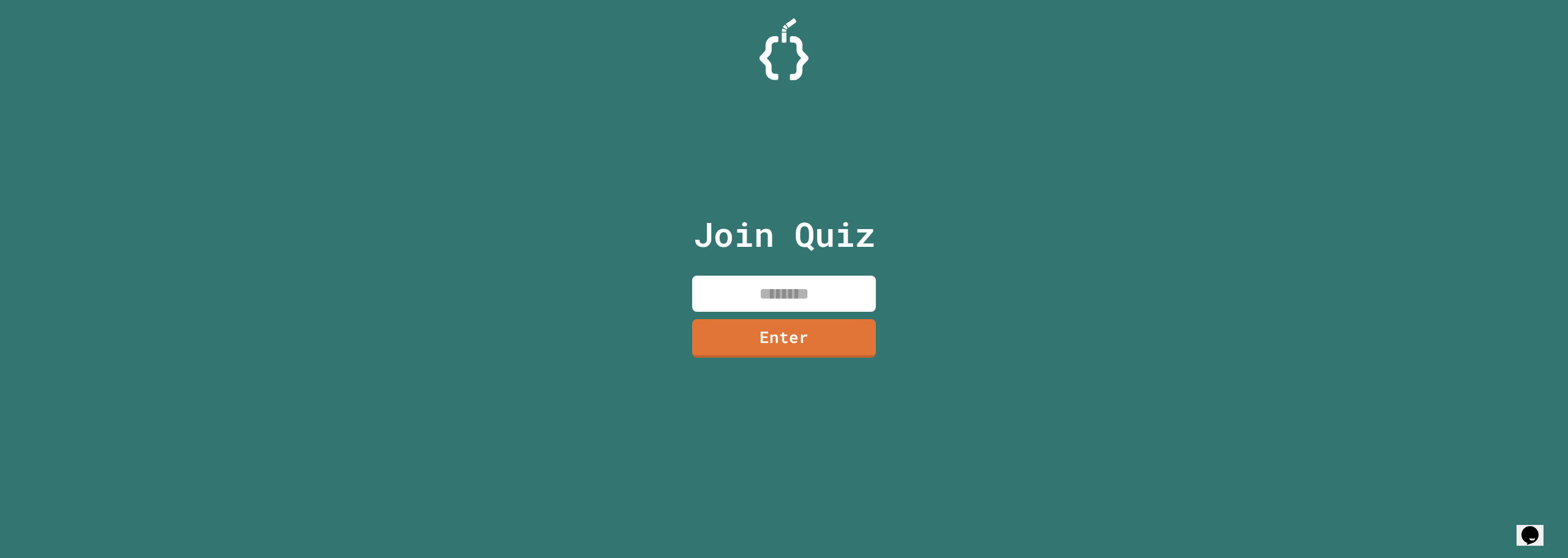
click at [804, 287] on input at bounding box center [784, 294] width 184 height 36
type input "********"
click at [812, 325] on link "Enter" at bounding box center [783, 337] width 183 height 41
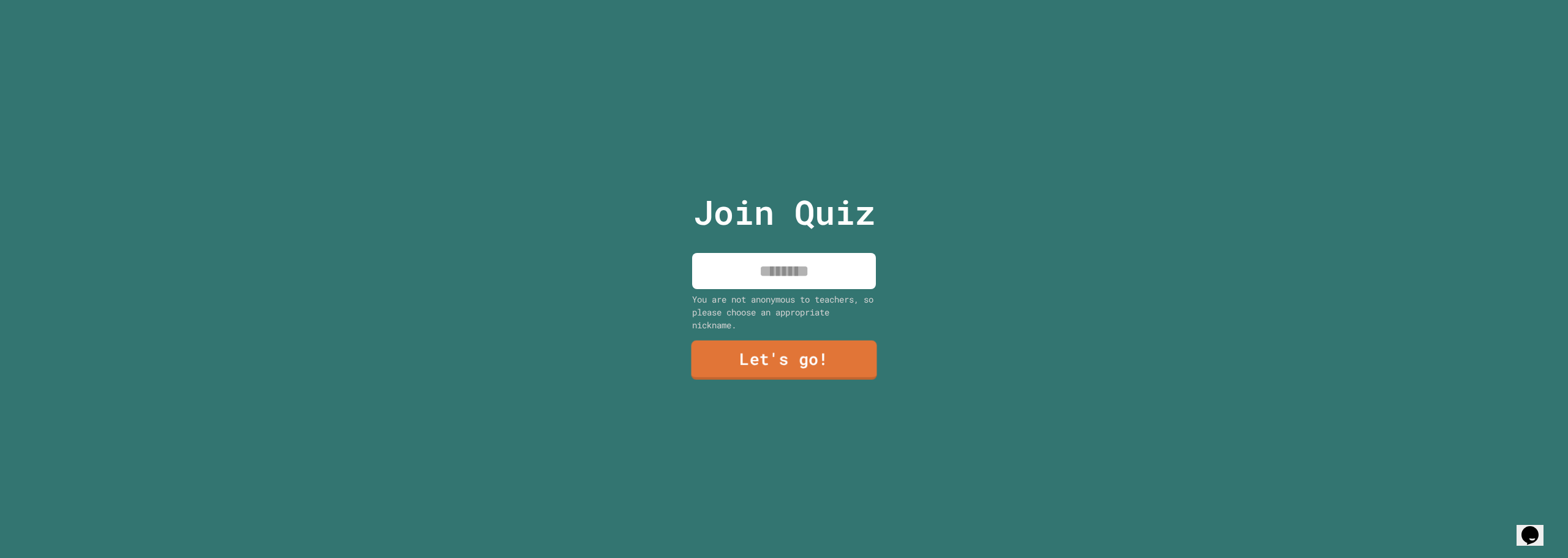
click at [767, 264] on input at bounding box center [784, 271] width 184 height 36
type input "****"
click at [823, 368] on link "Let's go!" at bounding box center [785, 359] width 166 height 41
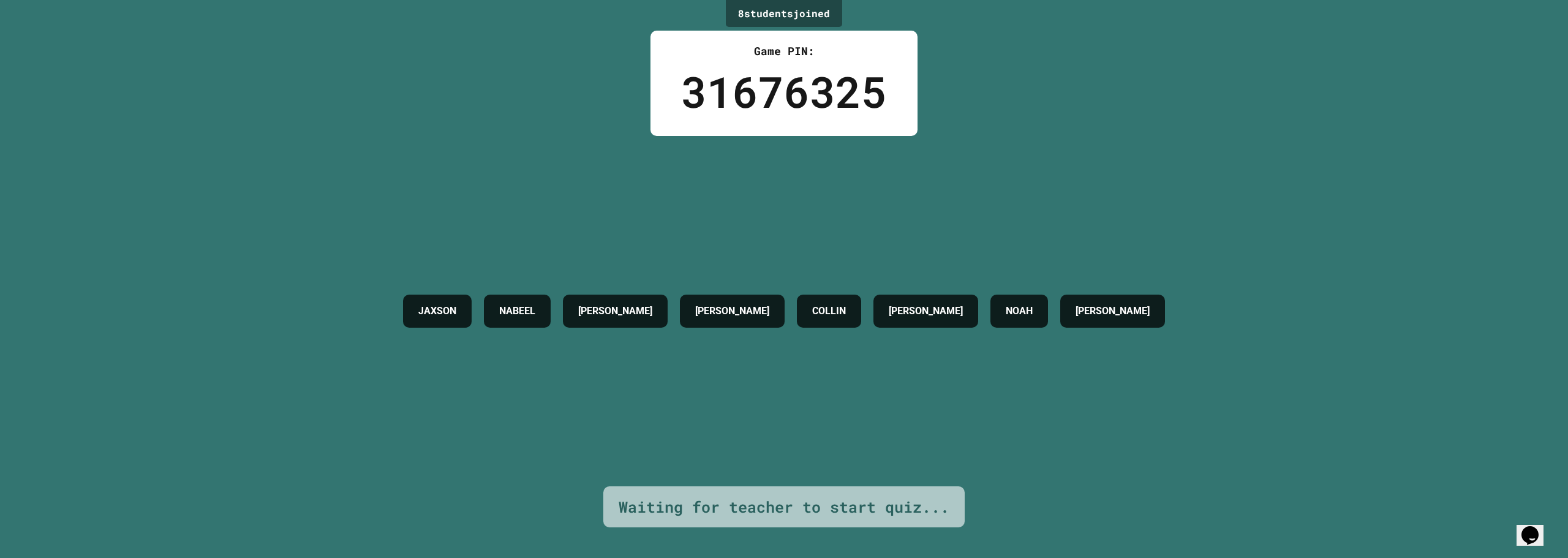
drag, startPoint x: 921, startPoint y: 310, endPoint x: 865, endPoint y: 312, distance: 56.0
click at [912, 310] on div "JAXSON [PERSON_NAME] [PERSON_NAME] [PERSON_NAME] [PERSON_NAME]" at bounding box center [784, 311] width 774 height 46
click at [846, 313] on h4 "COLLIN" at bounding box center [829, 311] width 34 height 15
drag, startPoint x: 820, startPoint y: 308, endPoint x: 924, endPoint y: 308, distance: 104.0
click at [924, 308] on div "JAXSON [PERSON_NAME] [PERSON_NAME] [PERSON_NAME] [PERSON_NAME]" at bounding box center [784, 311] width 774 height 46
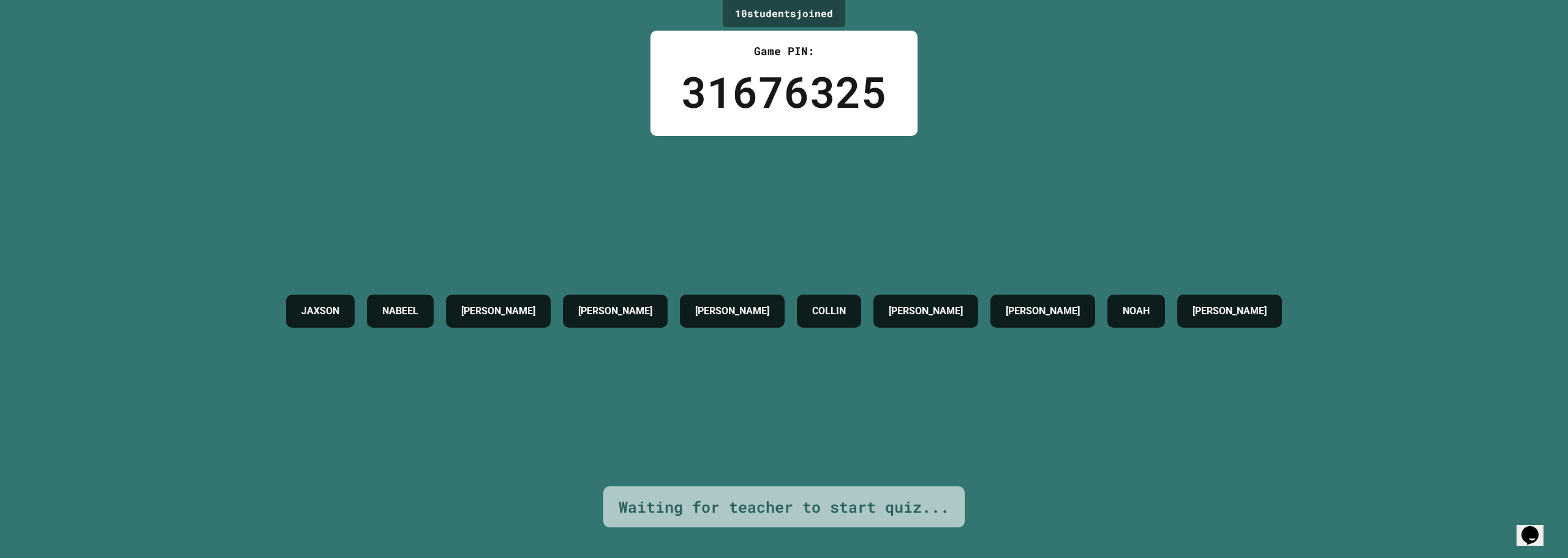
drag, startPoint x: 935, startPoint y: 305, endPoint x: 979, endPoint y: 305, distance: 44.0
click at [978, 305] on div "[PERSON_NAME]" at bounding box center [926, 311] width 105 height 33
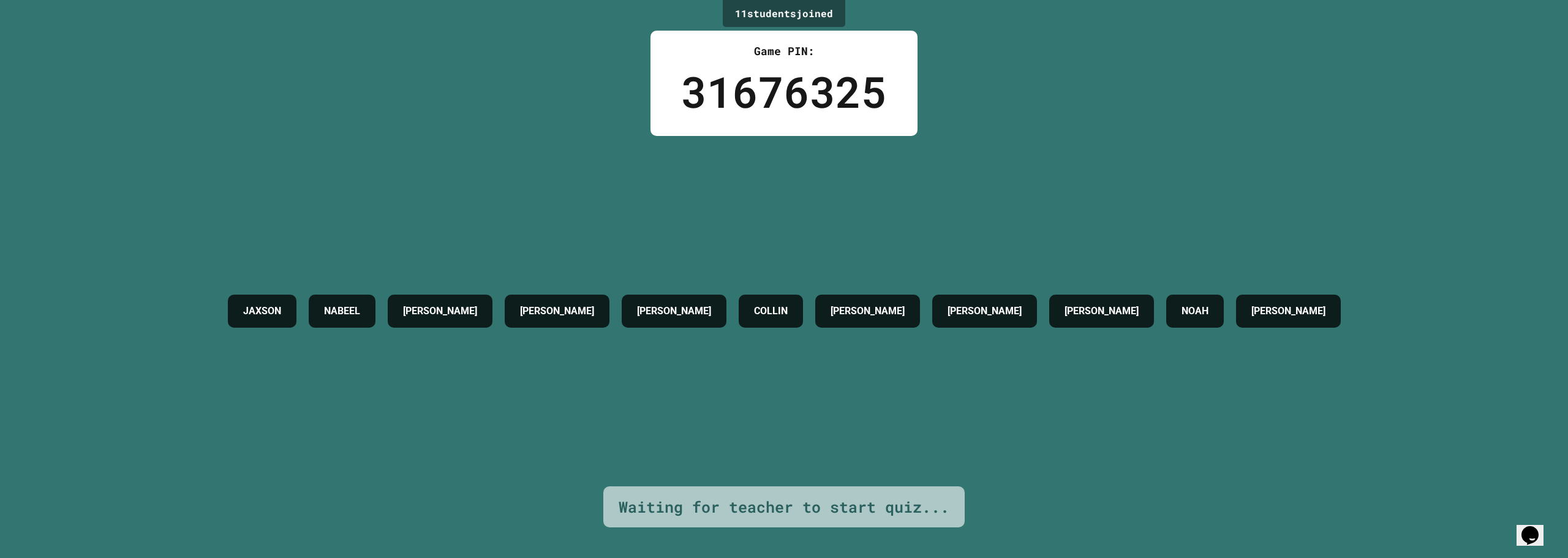
drag, startPoint x: 975, startPoint y: 305, endPoint x: 916, endPoint y: 308, distance: 59.1
click at [916, 308] on div "[PERSON_NAME]" at bounding box center [868, 311] width 105 height 33
drag, startPoint x: 926, startPoint y: 307, endPoint x: 865, endPoint y: 298, distance: 61.7
click at [865, 298] on div "[PERSON_NAME]" at bounding box center [868, 311] width 105 height 33
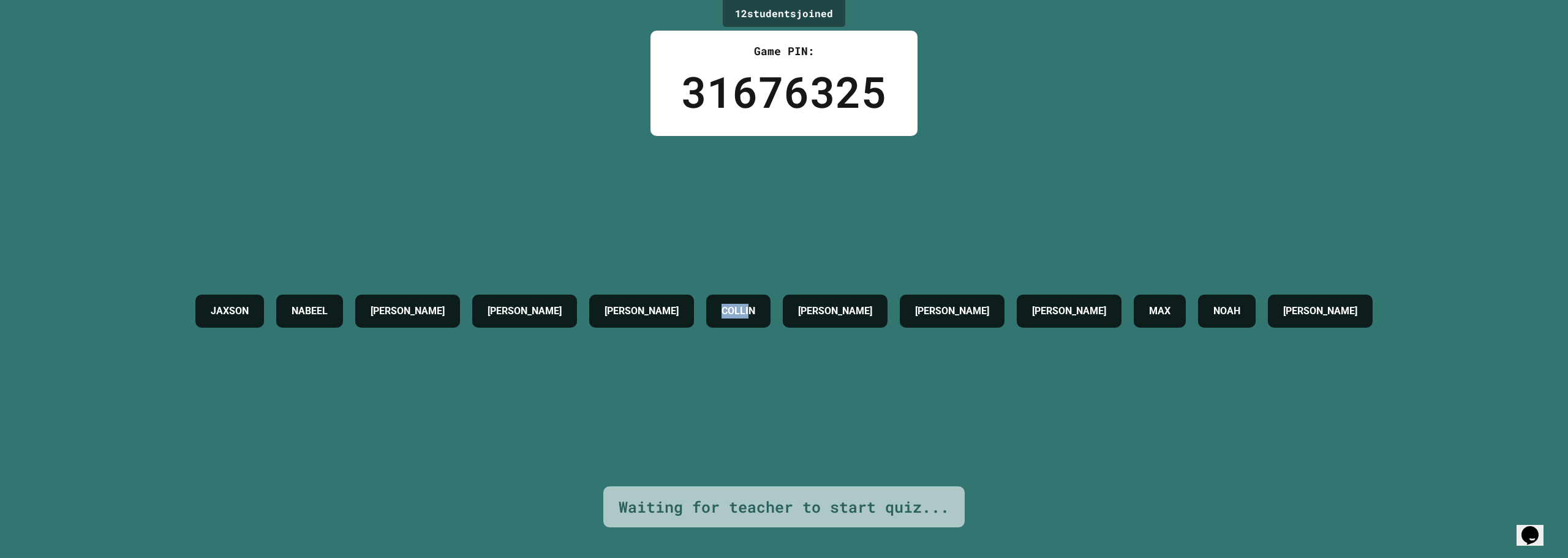
drag, startPoint x: 785, startPoint y: 305, endPoint x: 717, endPoint y: 305, distance: 68.0
click at [717, 305] on div "COLLIN" at bounding box center [738, 311] width 64 height 33
drag, startPoint x: 794, startPoint y: 305, endPoint x: 722, endPoint y: 306, distance: 72.0
click at [722, 306] on div "COLLIN" at bounding box center [738, 311] width 64 height 33
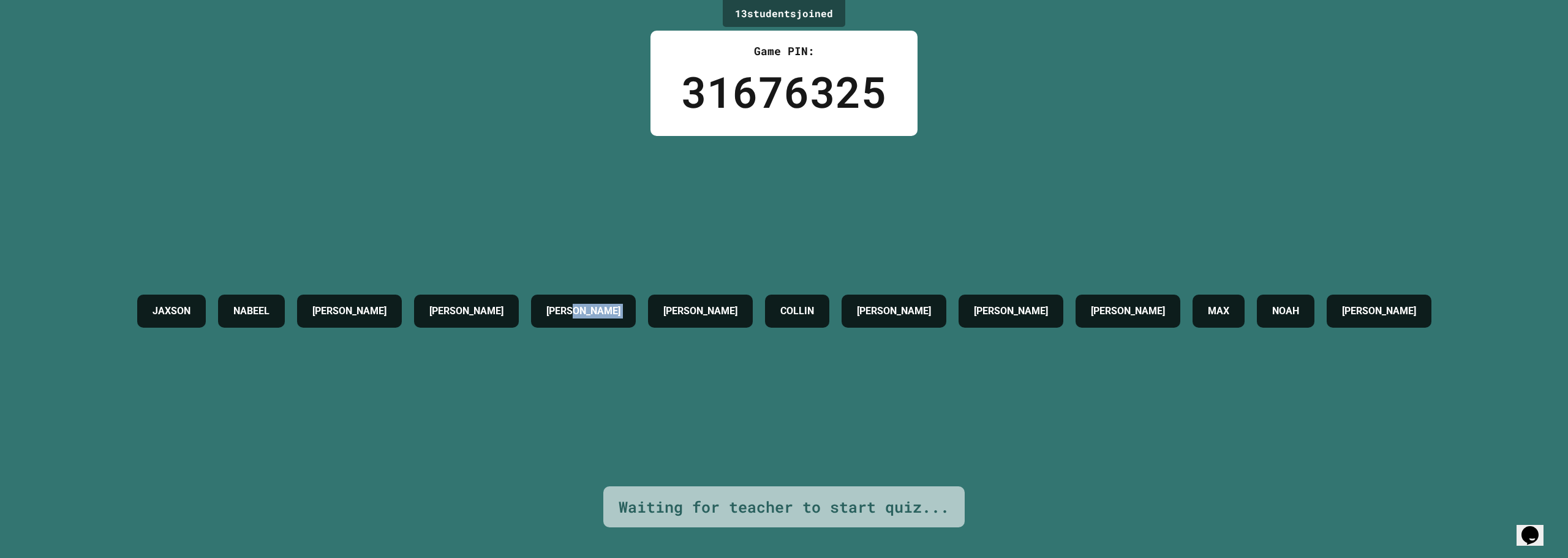
click at [626, 309] on div "JAXSON [PERSON_NAME] LIAM [PERSON_NAME] [PERSON_NAME] [PERSON_NAME] MAX [PERSON…" at bounding box center [785, 311] width 1307 height 46
drag, startPoint x: 576, startPoint y: 304, endPoint x: 695, endPoint y: 301, distance: 119.0
click at [660, 304] on div "JAXSON [PERSON_NAME] LIAM [PERSON_NAME] [PERSON_NAME] [PERSON_NAME] MAX [PERSON…" at bounding box center [785, 311] width 1307 height 46
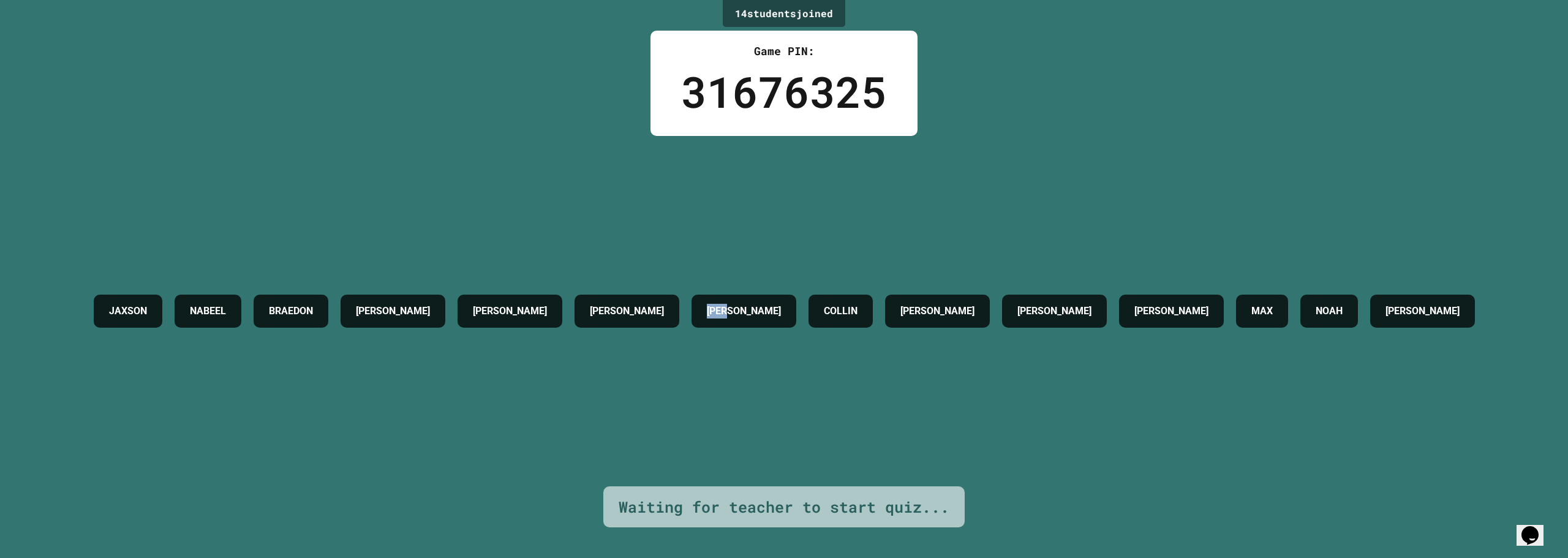
drag, startPoint x: 752, startPoint y: 309, endPoint x: 814, endPoint y: 309, distance: 62.0
click at [814, 309] on div "JAXSON NABEEL [PERSON_NAME] LIAM [PERSON_NAME] [PERSON_NAME] [PERSON_NAME] MAX …" at bounding box center [784, 311] width 1394 height 46
drag, startPoint x: 840, startPoint y: 304, endPoint x: 902, endPoint y: 312, distance: 62.5
click at [858, 312] on h4 "COLLIN" at bounding box center [841, 311] width 34 height 15
drag, startPoint x: 956, startPoint y: 307, endPoint x: 1009, endPoint y: 313, distance: 53.3
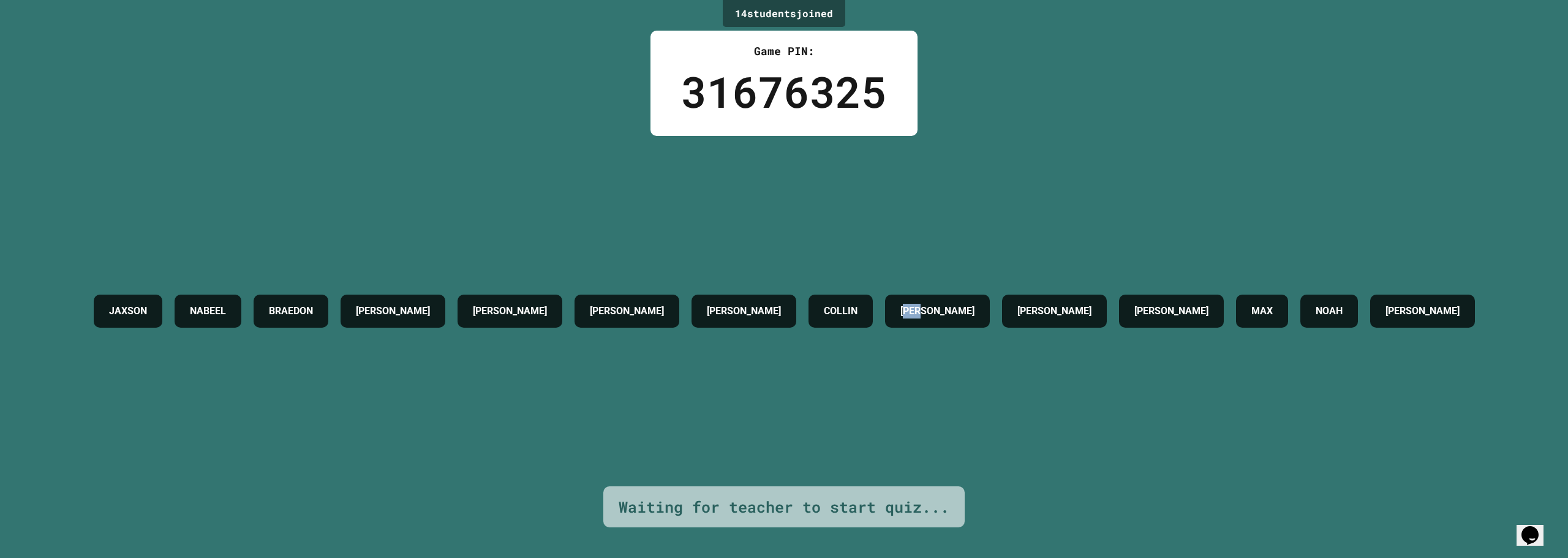
click at [990, 313] on div "[PERSON_NAME]" at bounding box center [937, 311] width 105 height 33
drag, startPoint x: 941, startPoint y: 309, endPoint x: 1040, endPoint y: 320, distance: 99.6
click at [1040, 320] on div "JAXSON NABEEL [PERSON_NAME] LIAM [PERSON_NAME] [PERSON_NAME] [PERSON_NAME] MAX …" at bounding box center [784, 311] width 1394 height 46
click at [1066, 343] on div "JAXSON NABEEL [PERSON_NAME] LIAM [PERSON_NAME] [PERSON_NAME] [PERSON_NAME] MAX …" at bounding box center [784, 311] width 1394 height 350
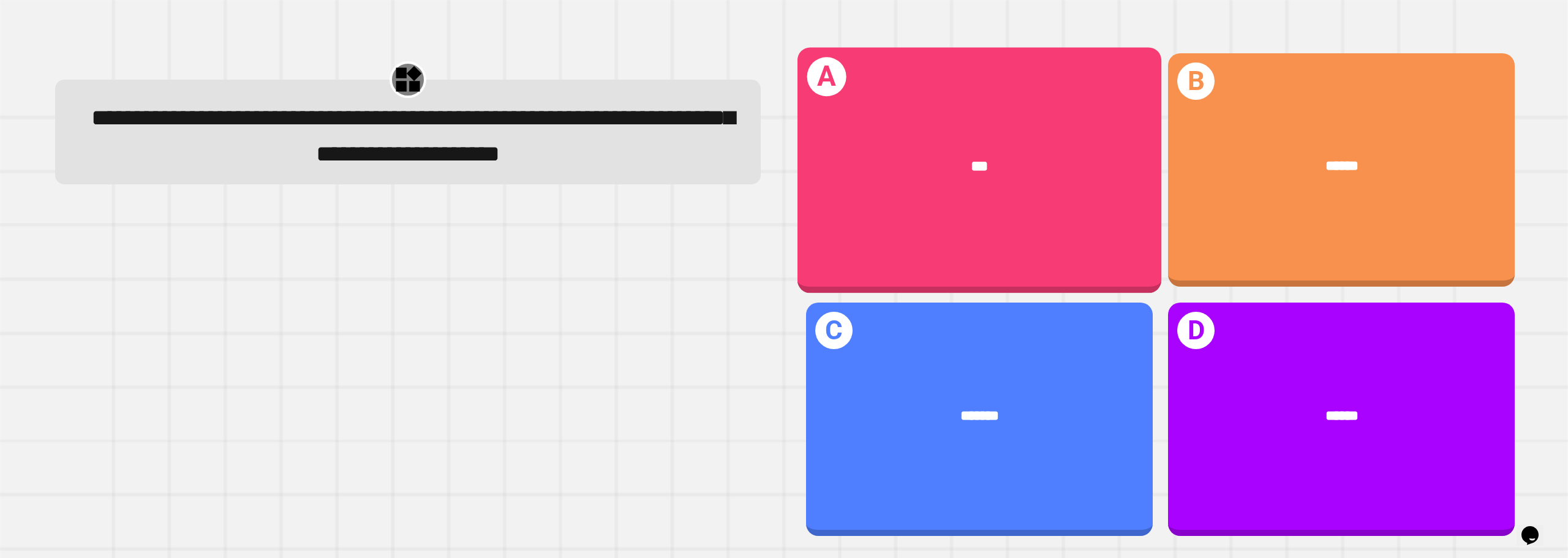
click at [1091, 168] on div "***" at bounding box center [980, 167] width 304 height 23
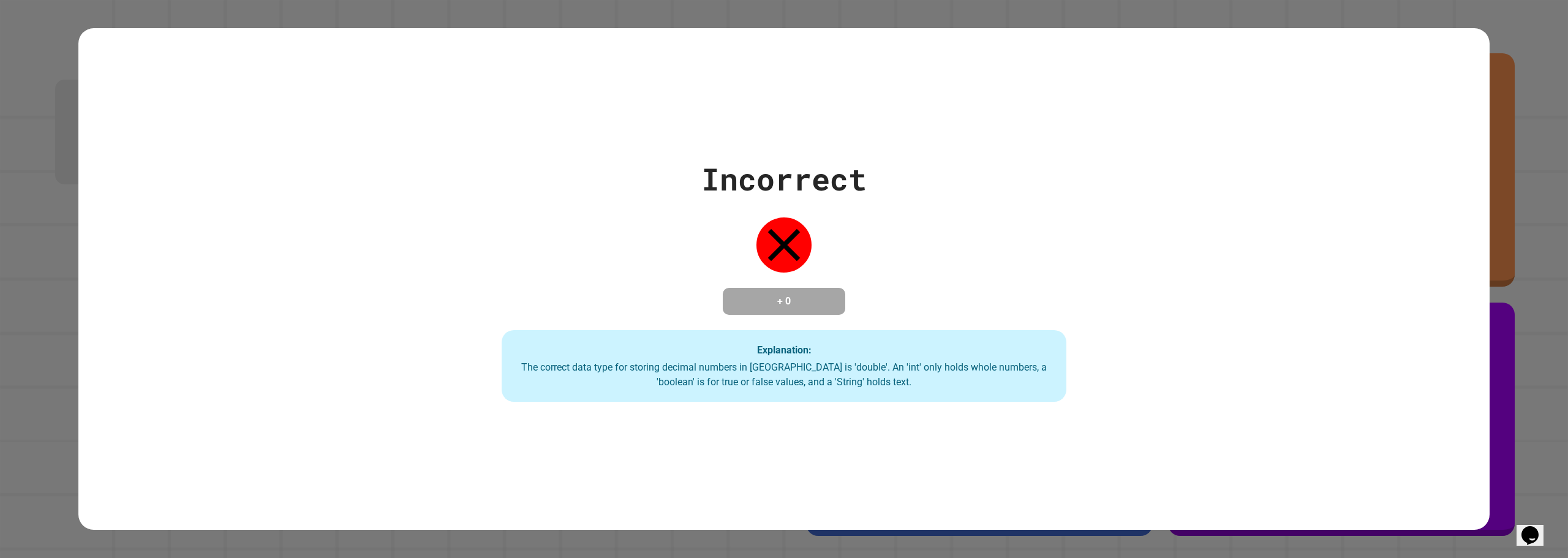
click at [783, 236] on icon at bounding box center [784, 245] width 33 height 33
click at [785, 297] on h4 "+ 0" at bounding box center [784, 301] width 98 height 15
click at [810, 294] on h4 "+ 0" at bounding box center [784, 301] width 98 height 15
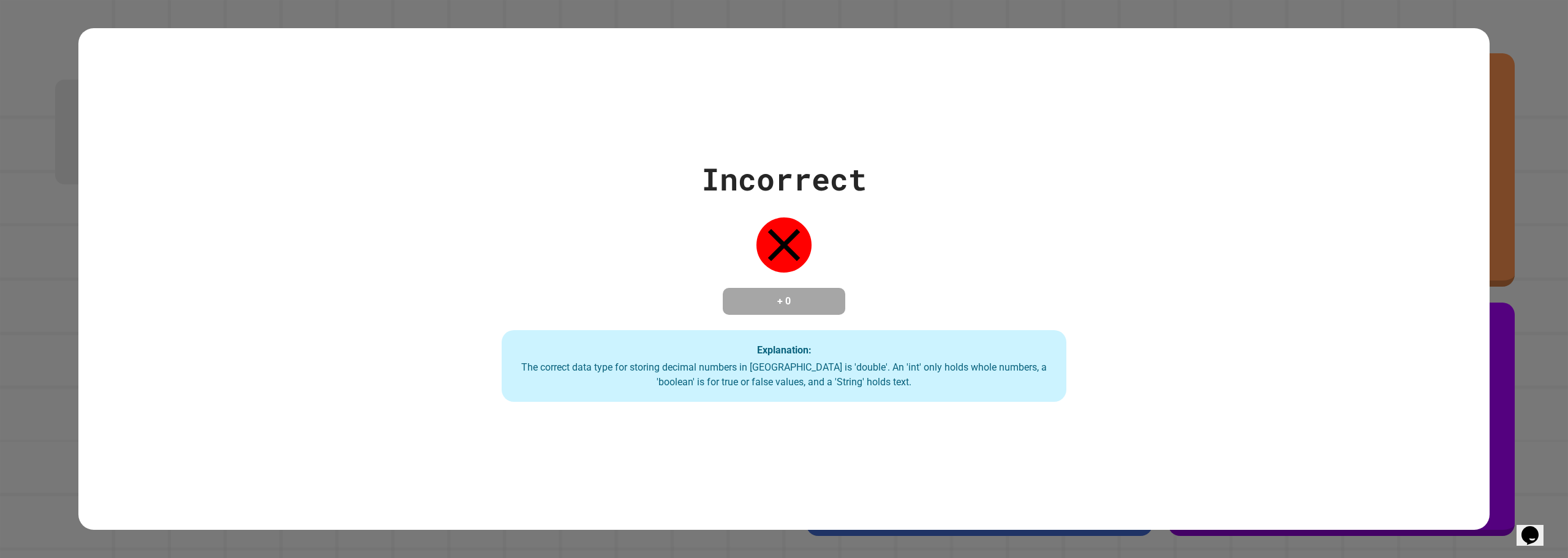
click at [786, 294] on h4 "+ 0" at bounding box center [784, 301] width 98 height 15
click at [787, 294] on h4 "+ 0" at bounding box center [784, 301] width 98 height 15
click at [797, 294] on h4 "+ 0" at bounding box center [784, 301] width 98 height 15
drag, startPoint x: 721, startPoint y: 235, endPoint x: 542, endPoint y: 321, distance: 198.6
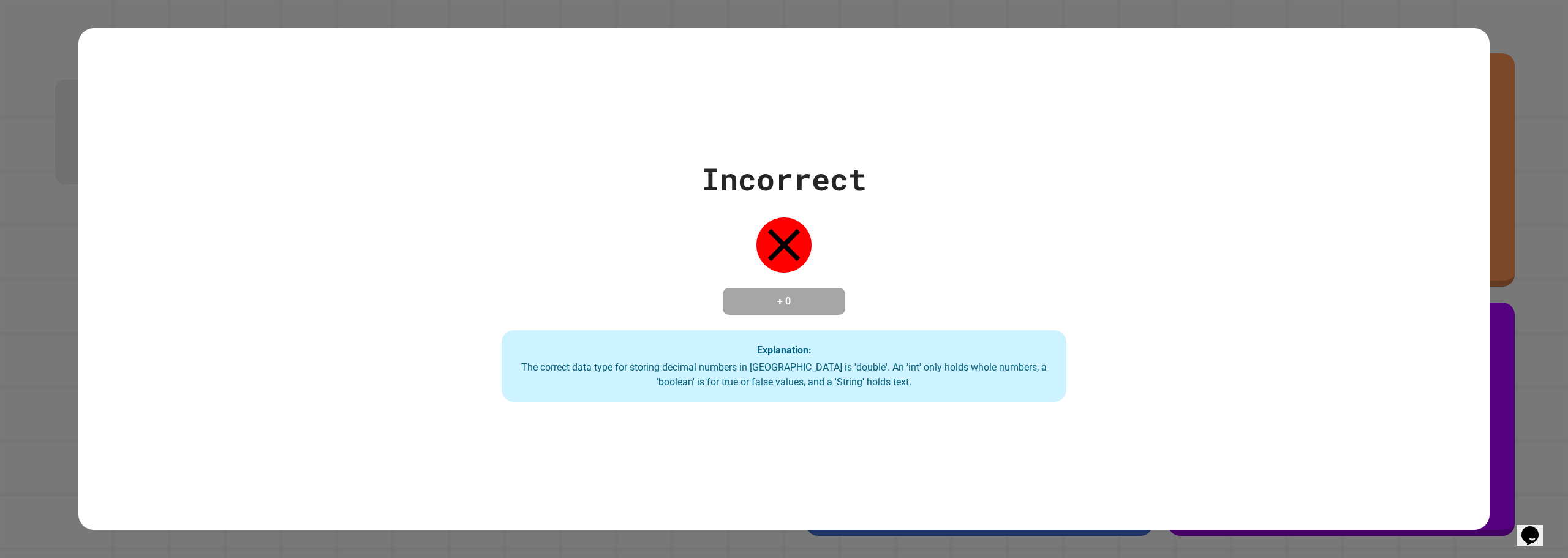
click at [542, 321] on div "Incorrect + 0 Explanation: The correct data type for storing decimal numbers in…" at bounding box center [784, 280] width 807 height 246
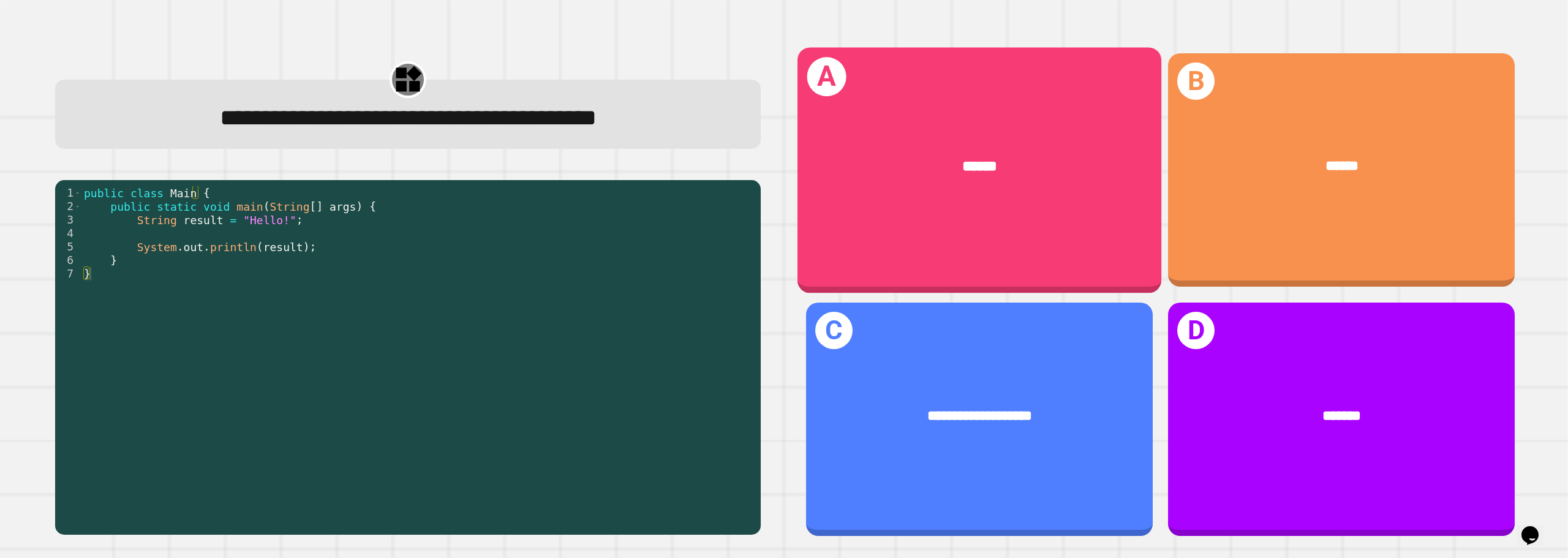
click at [973, 204] on div "A ******" at bounding box center [979, 170] width 364 height 246
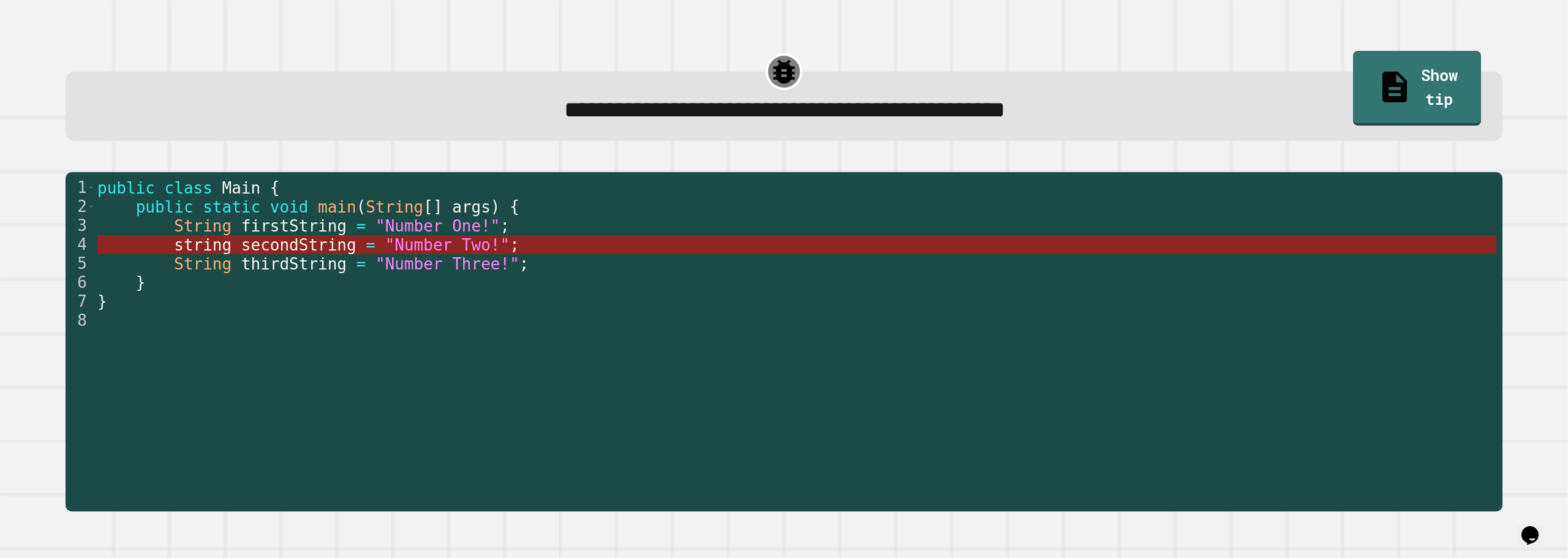
click at [402, 245] on span ""Number Two!"" at bounding box center [447, 245] width 125 height 18
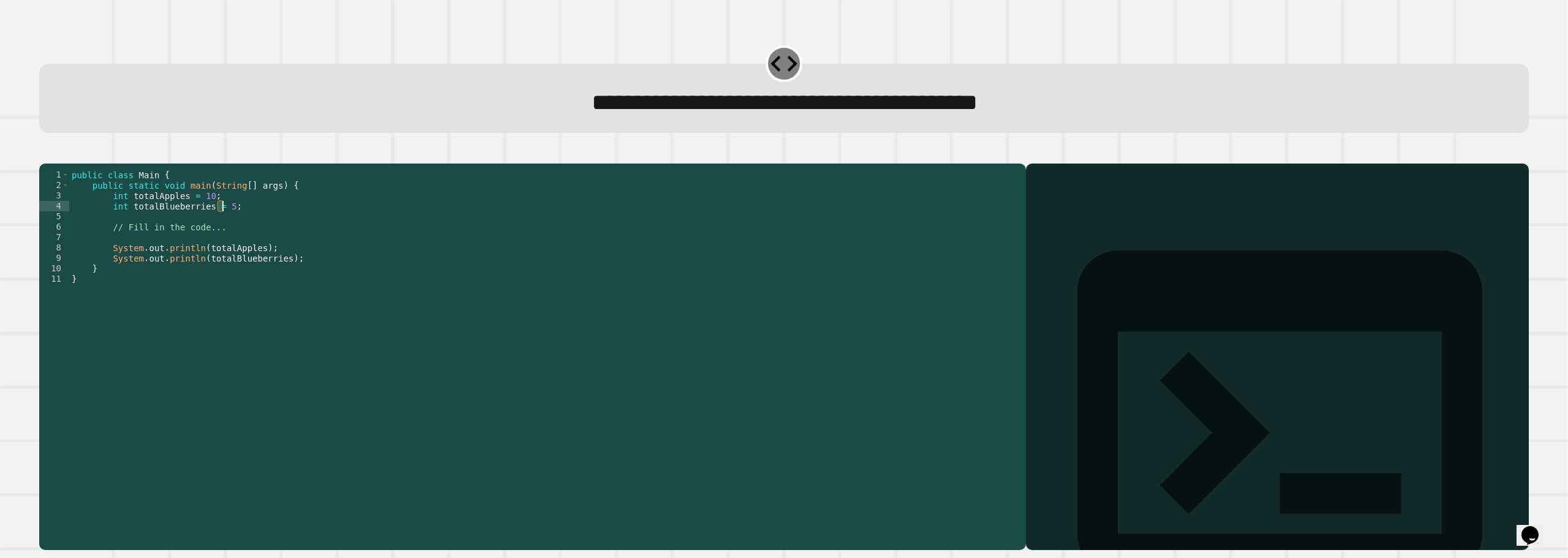
click at [221, 227] on div "public class Main { public static void main ( String [ ] args ) { int totalAppl…" at bounding box center [544, 342] width 951 height 344
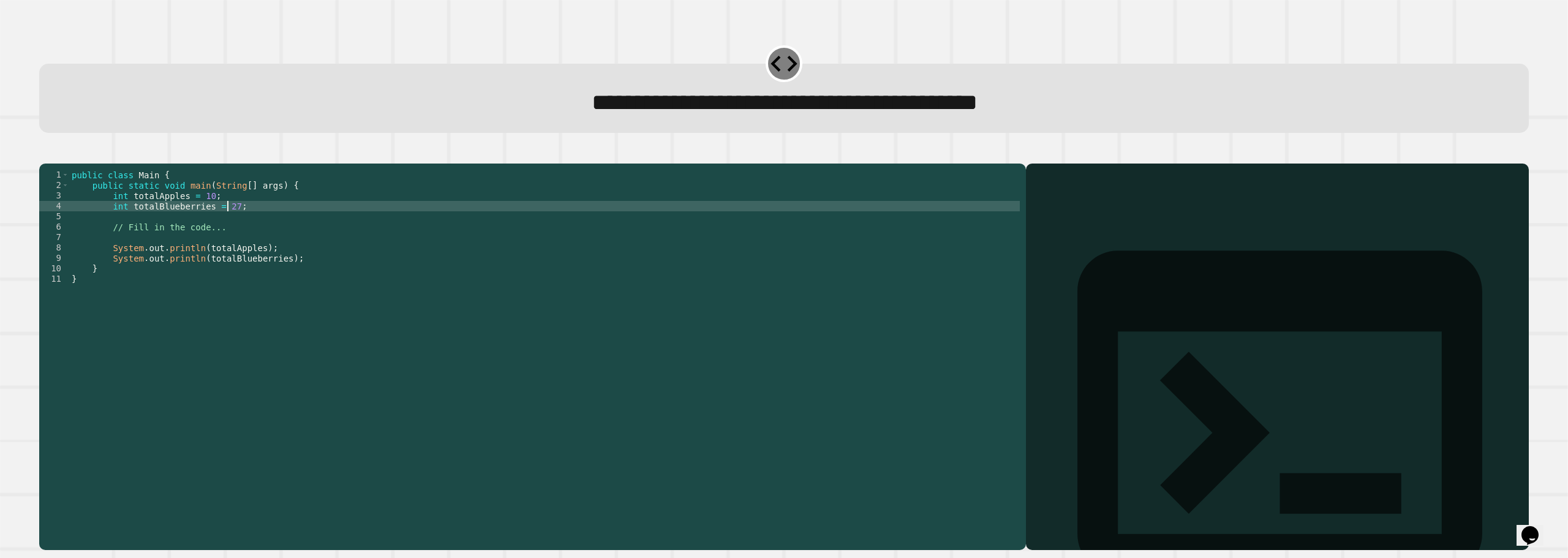
type textarea "**********"
click at [46, 154] on icon "button" at bounding box center [46, 154] width 0 height 0
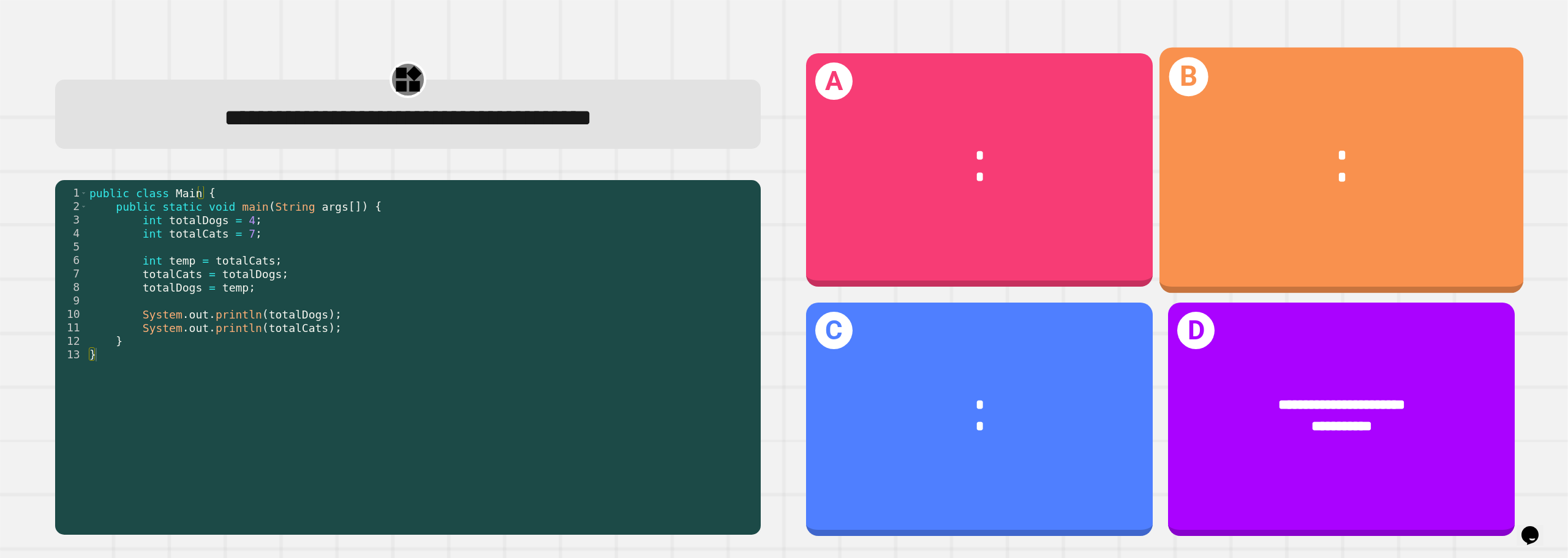
click at [1255, 172] on div "*" at bounding box center [1342, 178] width 304 height 23
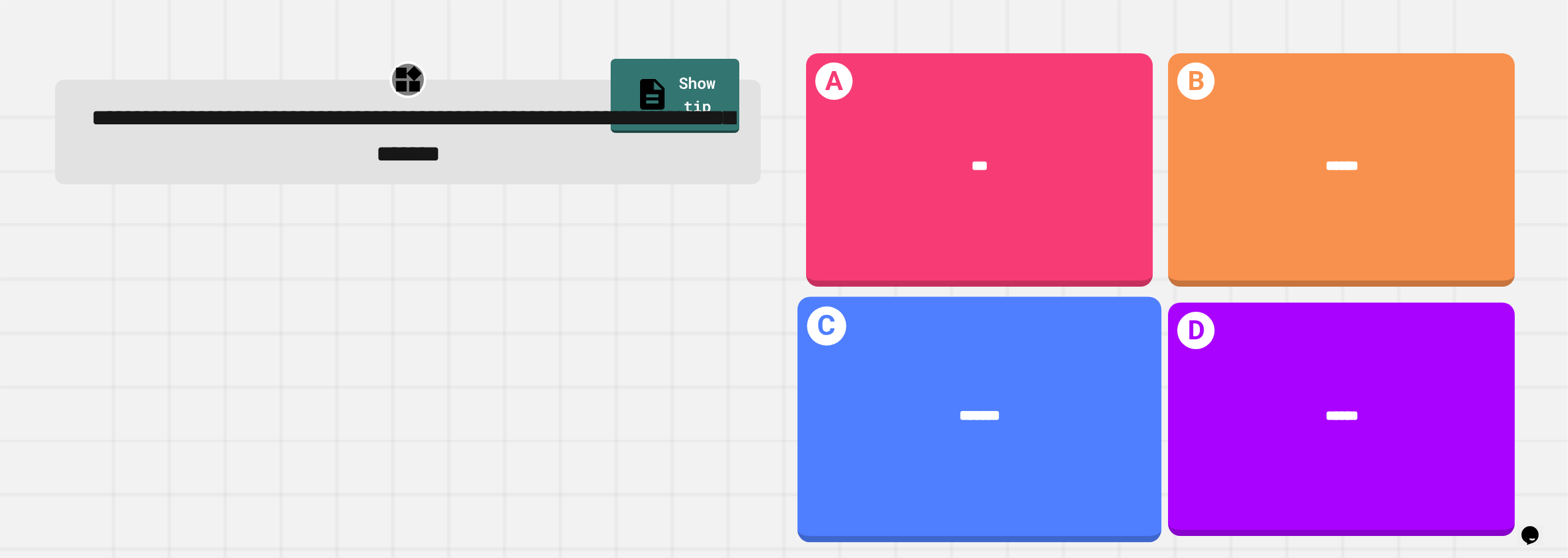
click at [948, 360] on div "C *******" at bounding box center [979, 419] width 364 height 246
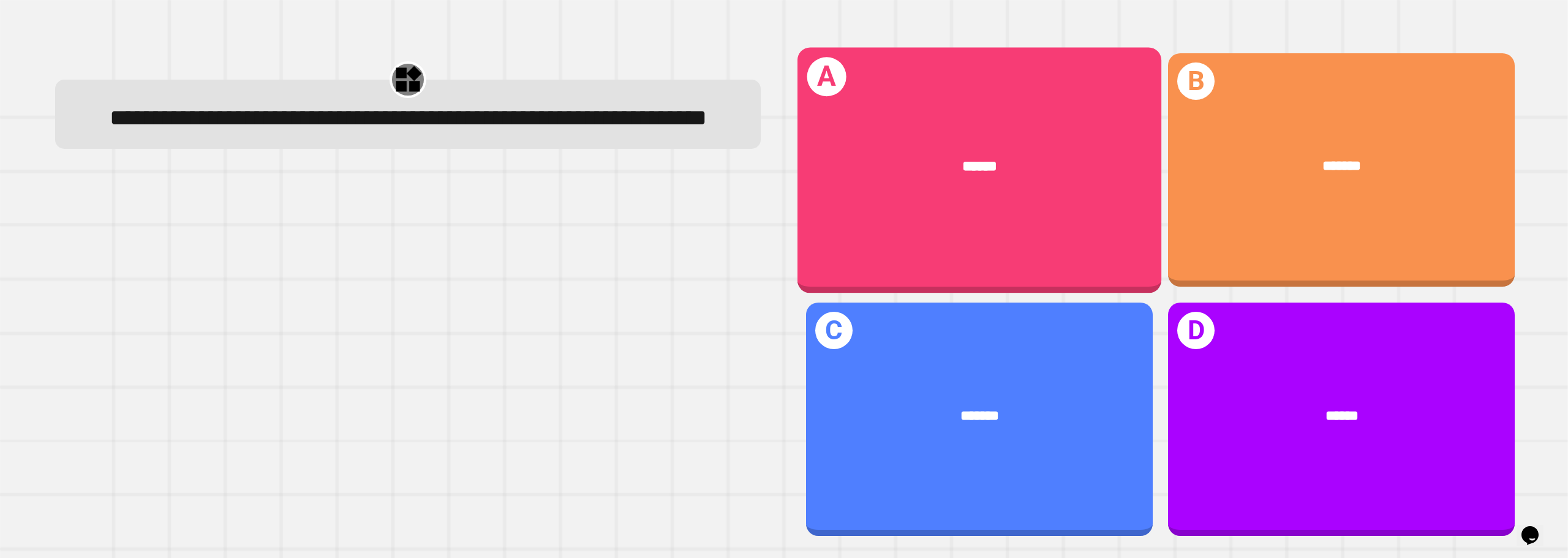
click at [920, 191] on div "******" at bounding box center [979, 167] width 364 height 81
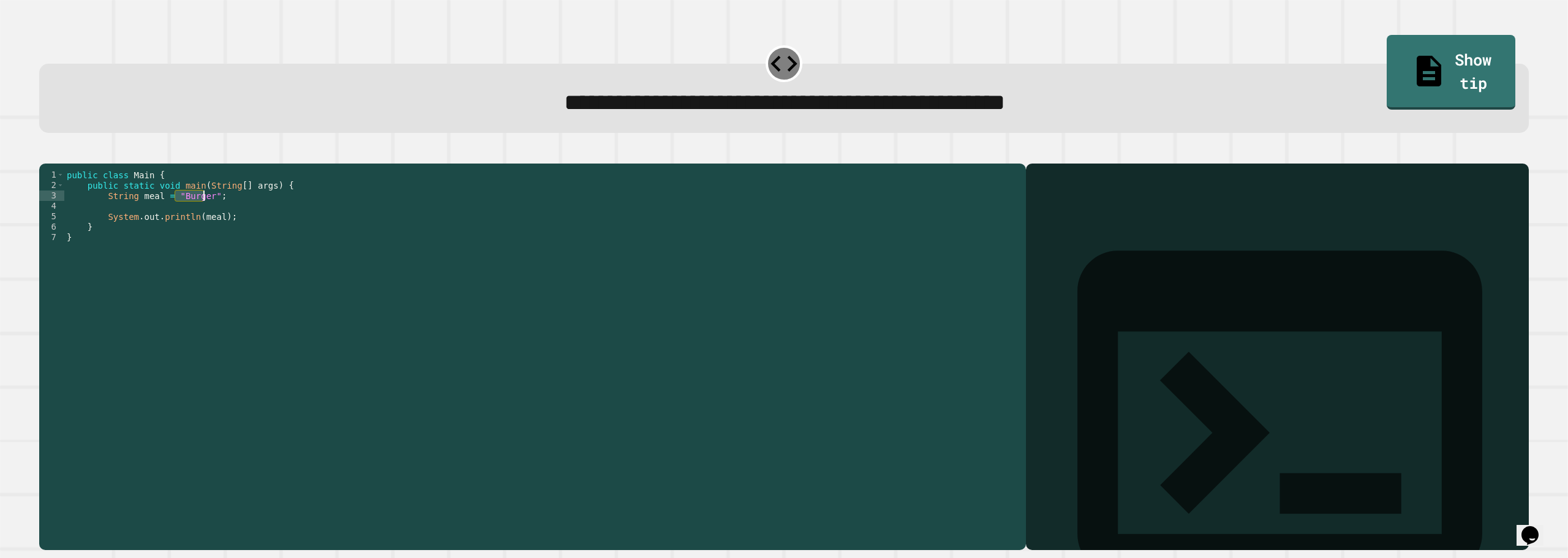
drag, startPoint x: 177, startPoint y: 213, endPoint x: 205, endPoint y: 215, distance: 28.1
click at [205, 215] on div "public class Main { public static void main ( String [ ] args ) { String meal =…" at bounding box center [542, 342] width 956 height 344
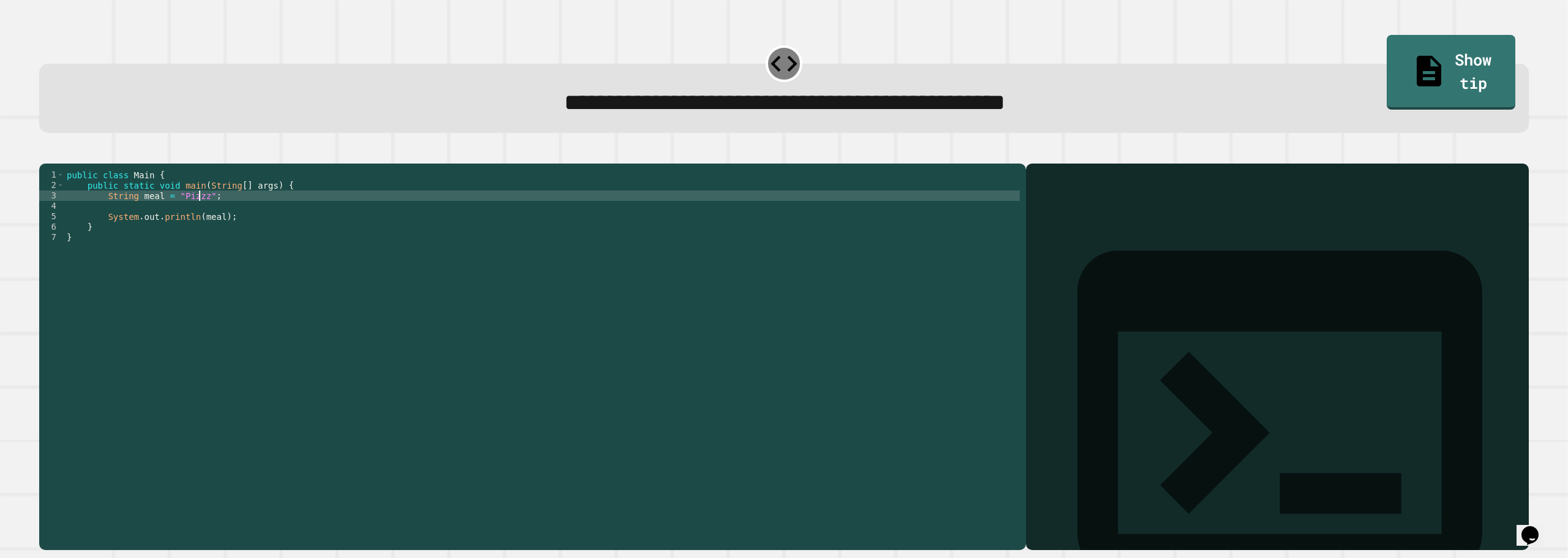
scroll to position [0, 9]
type textarea "**********"
click at [46, 154] on icon "button" at bounding box center [46, 154] width 0 height 0
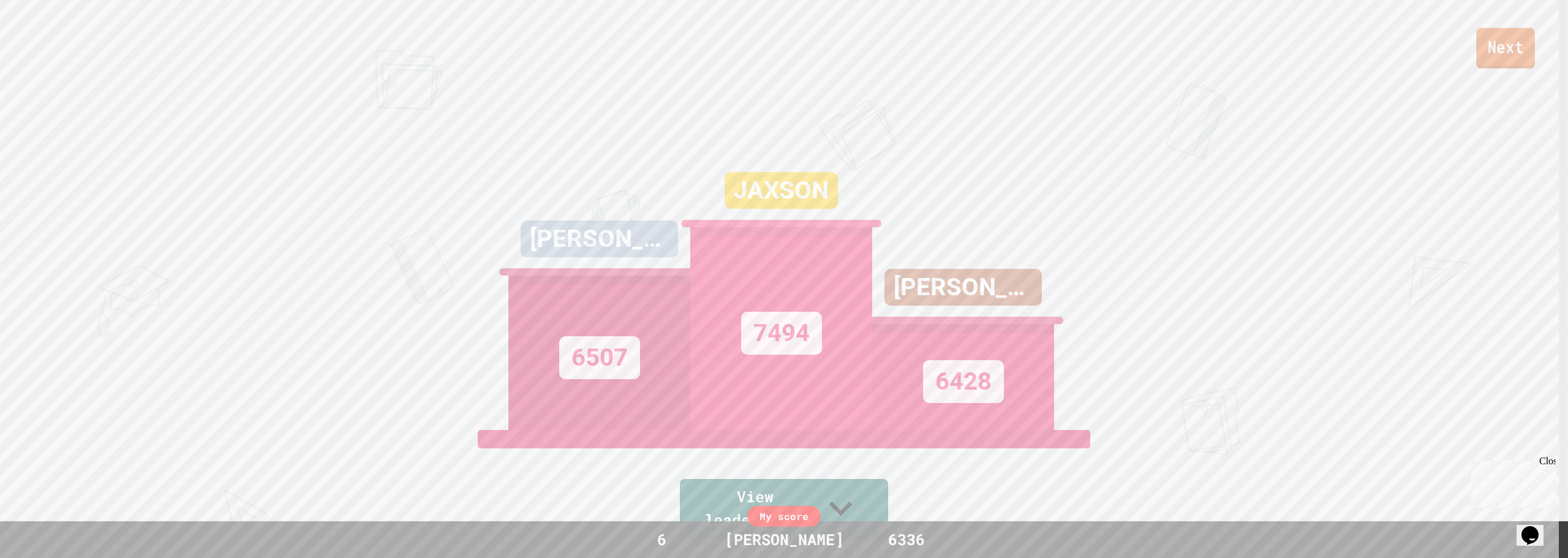
click at [1491, 60] on link "Next" at bounding box center [1505, 49] width 59 height 41
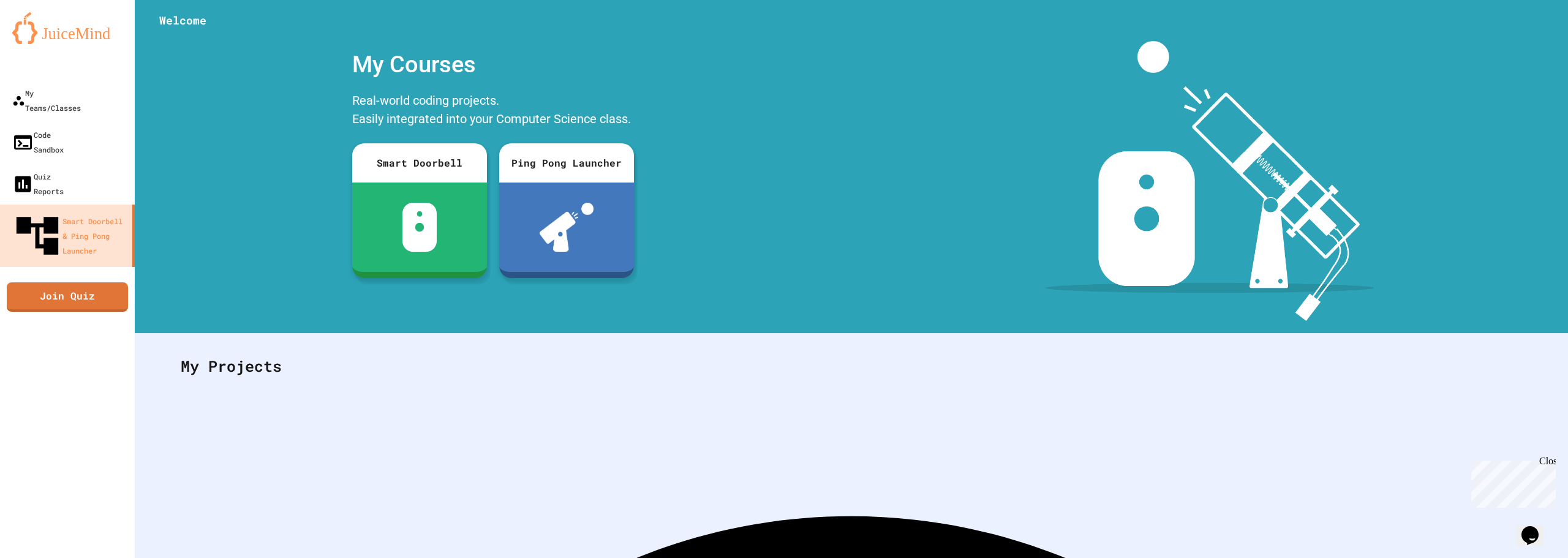
click at [1532, 30] on div "My Account" at bounding box center [1532, 30] width 0 height 0
